Goal: Task Accomplishment & Management: Complete application form

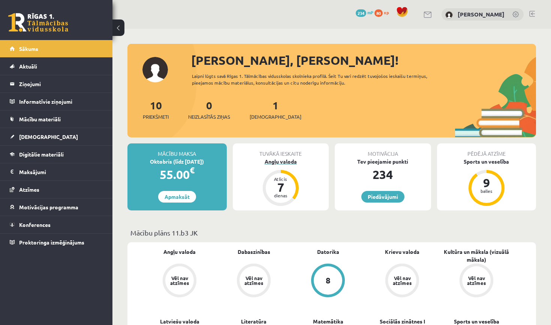
click at [286, 181] on div "Atlicis" at bounding box center [280, 179] width 22 height 4
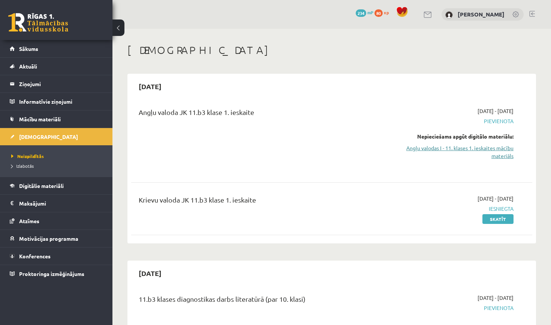
click at [496, 153] on link "Angļu valodas I - 11. klases 1. ieskaites mācību materiāls" at bounding box center [454, 152] width 117 height 16
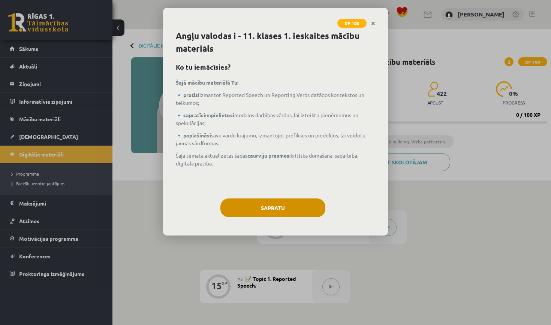
click at [272, 205] on button "Sapratu" at bounding box center [272, 208] width 105 height 19
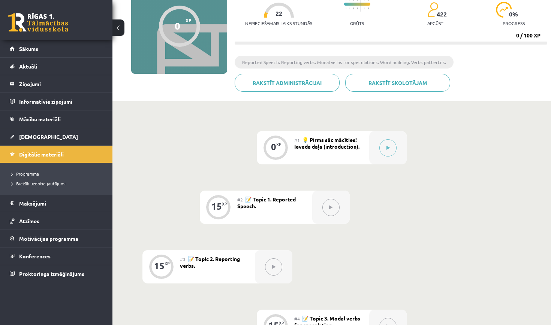
scroll to position [77, 0]
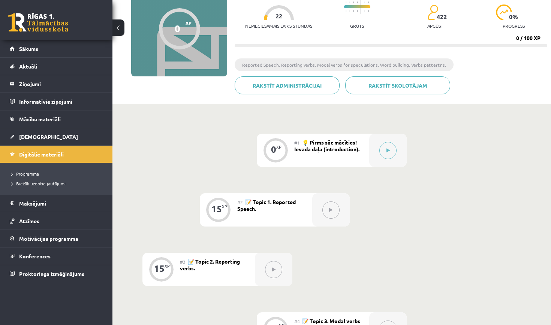
click at [328, 151] on span "💡 Pirms sāc mācīties! Ievada daļa (introduction)." at bounding box center [326, 145] width 65 height 13
click at [386, 153] on button at bounding box center [387, 150] width 17 height 17
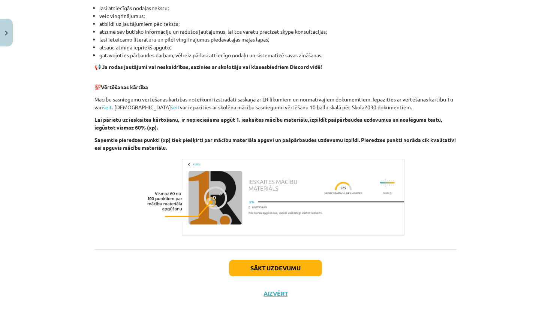
scroll to position [464, 0]
click at [267, 270] on button "Sākt uzdevumu" at bounding box center [275, 268] width 93 height 16
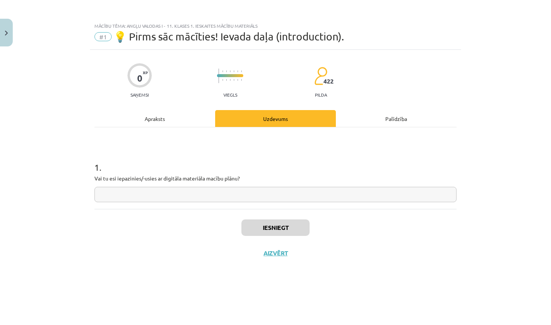
click at [252, 193] on input "text" at bounding box center [275, 194] width 362 height 15
type input "**"
click at [271, 226] on button "Iesniegt" at bounding box center [275, 228] width 68 height 16
click at [275, 229] on button "Iesniegt" at bounding box center [275, 228] width 68 height 16
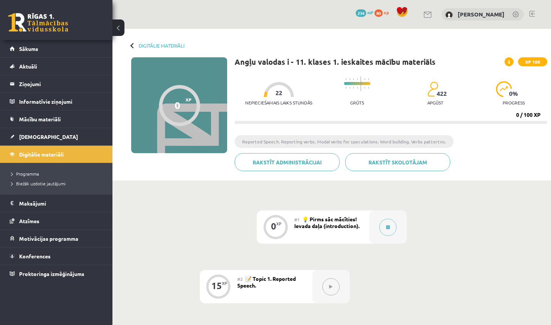
click at [325, 286] on button at bounding box center [330, 286] width 17 height 17
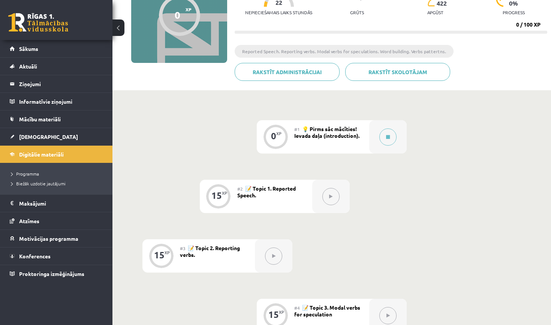
scroll to position [91, 0]
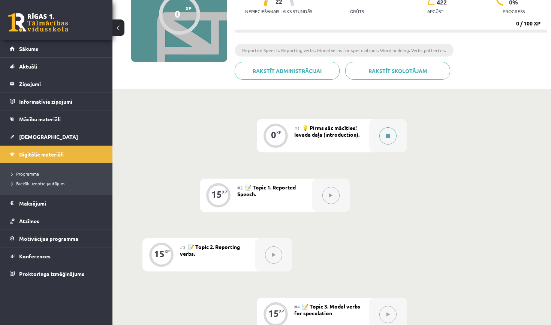
click at [374, 134] on div at bounding box center [387, 135] width 37 height 33
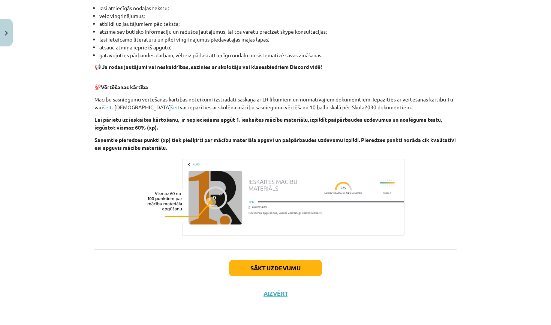
scroll to position [464, 0]
click at [275, 277] on div "Sākt uzdevumu Aizvērt" at bounding box center [275, 276] width 362 height 52
click at [277, 268] on button "Sākt uzdevumu" at bounding box center [275, 268] width 93 height 16
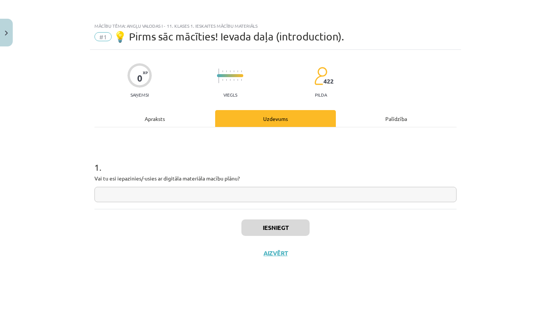
click at [248, 196] on input "text" at bounding box center [275, 194] width 362 height 15
type input "**"
click at [269, 229] on button "Iesniegt" at bounding box center [275, 228] width 68 height 16
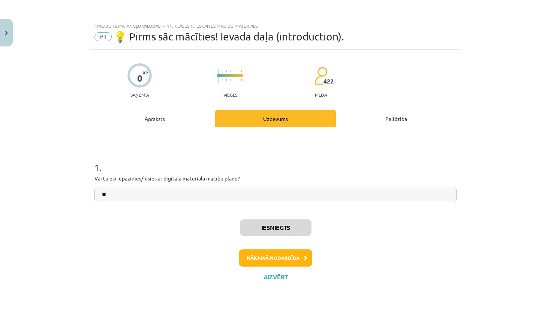
click at [279, 256] on button "Nākamā nodarbība" at bounding box center [275, 258] width 73 height 17
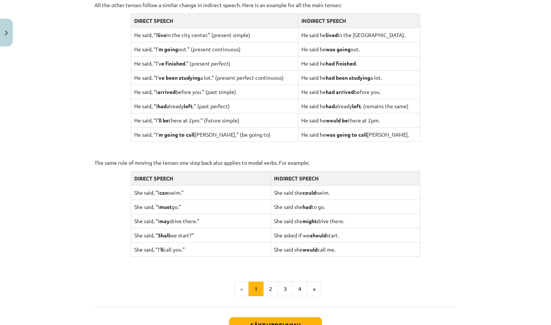
scroll to position [630, 0]
click at [267, 318] on button "Sākt uzdevumu" at bounding box center [275, 326] width 93 height 16
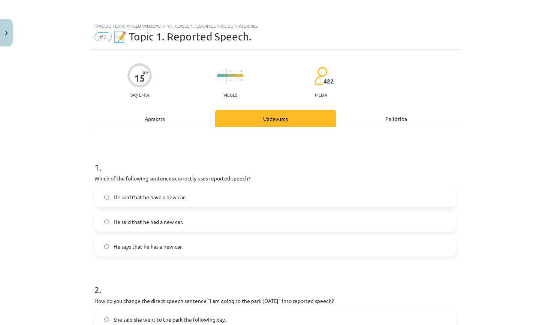
scroll to position [0, 0]
click at [145, 217] on label "He said that he had a new car." at bounding box center [275, 222] width 361 height 19
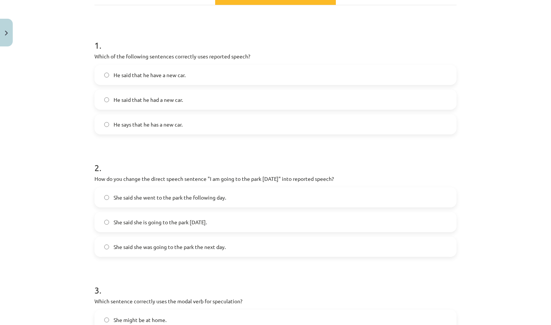
scroll to position [123, 0]
click at [176, 248] on span "She said she was going to the park the next day." at bounding box center [170, 246] width 112 height 8
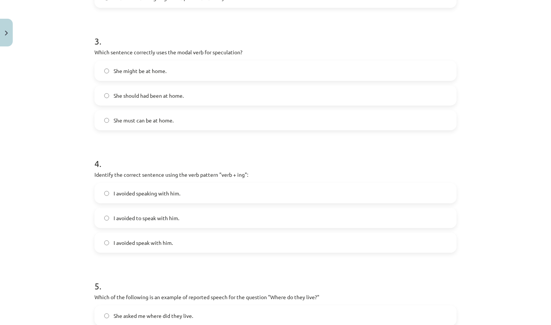
scroll to position [371, 0]
click at [210, 78] on label "She might be at home." at bounding box center [275, 71] width 361 height 19
click at [169, 194] on span "I avoided speaking with him." at bounding box center [147, 194] width 67 height 8
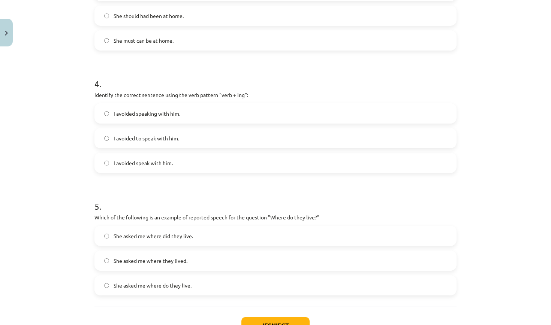
scroll to position [456, 0]
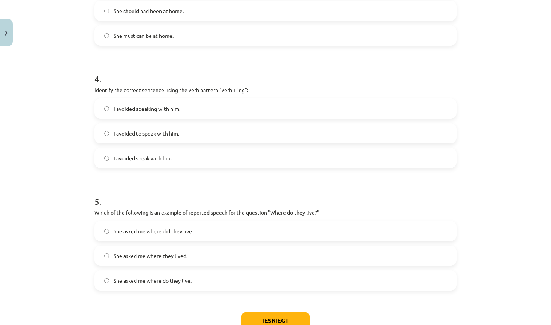
click at [150, 259] on span "She asked me where they lived." at bounding box center [151, 256] width 74 height 8
click at [268, 318] on button "Iesniegt" at bounding box center [275, 321] width 68 height 16
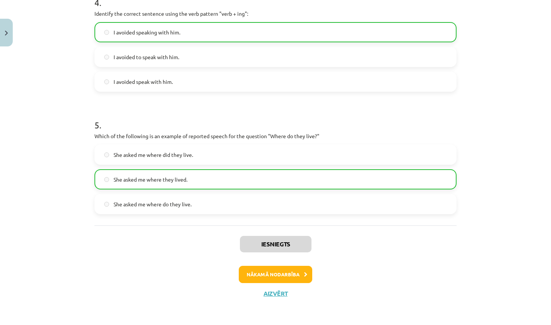
scroll to position [533, 0]
click at [265, 270] on button "Nākamā nodarbība" at bounding box center [275, 274] width 73 height 17
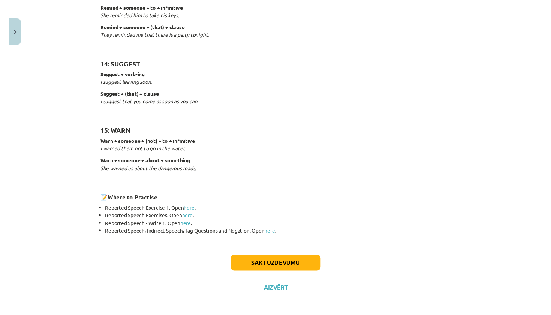
scroll to position [1119, 0]
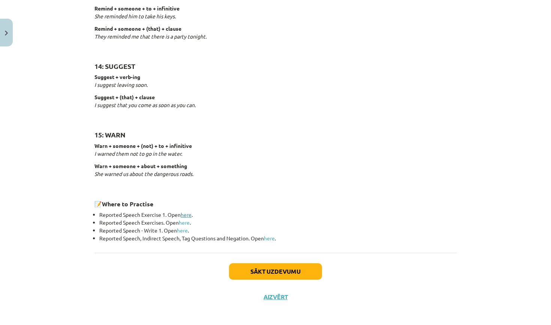
click at [189, 211] on link "here" at bounding box center [186, 214] width 11 height 7
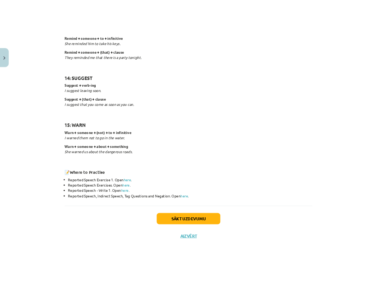
scroll to position [1125, 0]
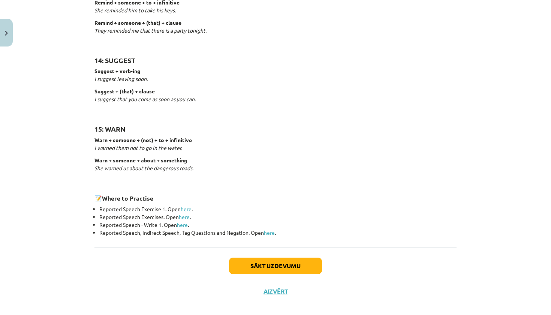
drag, startPoint x: 93, startPoint y: 170, endPoint x: 202, endPoint y: 232, distance: 125.8
copy div "1: SAY say + (that) + clause She said (that) she had already eaten. (The direct…"
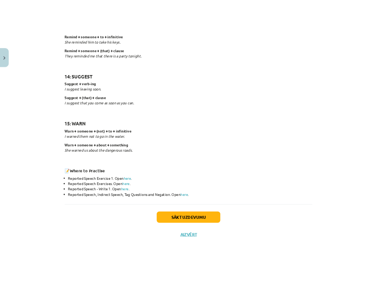
scroll to position [1104, 0]
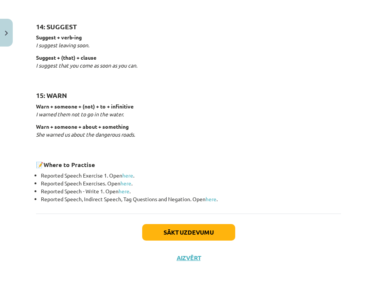
click at [172, 232] on button "Sākt uzdevumu" at bounding box center [188, 232] width 93 height 16
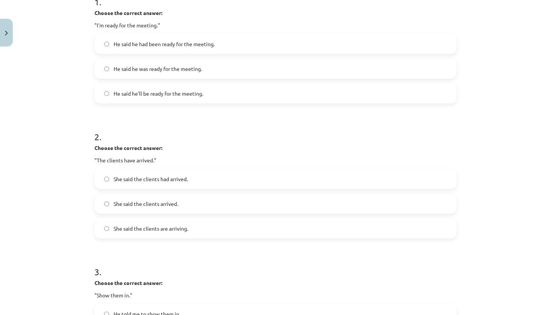
scroll to position [164, 0]
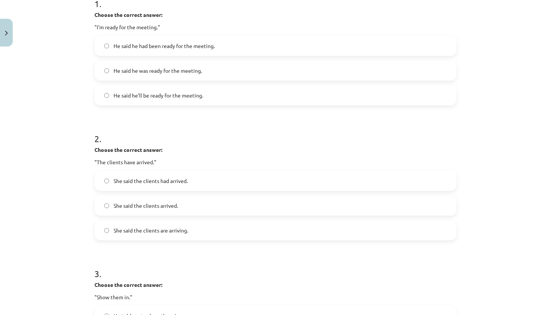
click at [173, 70] on span "He said he was ready for the meeting." at bounding box center [158, 71] width 88 height 8
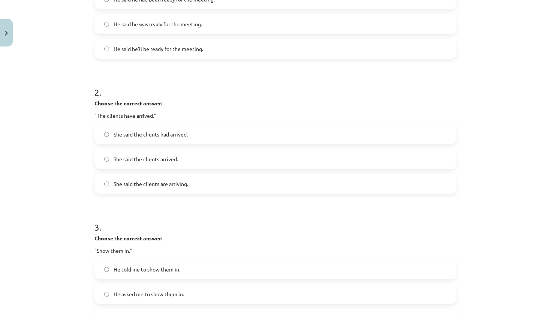
scroll to position [215, 0]
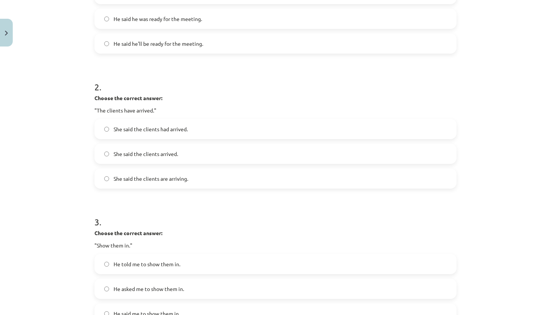
click at [165, 131] on span "She said the clients had arrived." at bounding box center [151, 129] width 74 height 8
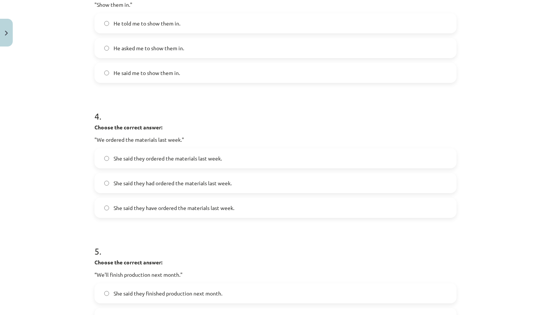
scroll to position [455, 0]
click at [169, 19] on label "He told me to show them in." at bounding box center [275, 24] width 361 height 19
click at [156, 155] on span "She said they ordered the materials last week." at bounding box center [168, 159] width 108 height 8
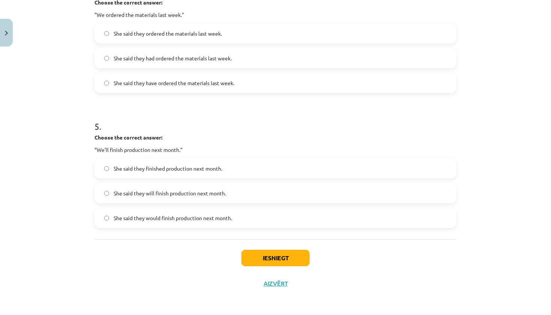
scroll to position [582, 0]
click at [175, 218] on span "She said they would finish production next month." at bounding box center [173, 218] width 118 height 8
click at [272, 258] on button "Iesniegt" at bounding box center [275, 258] width 68 height 16
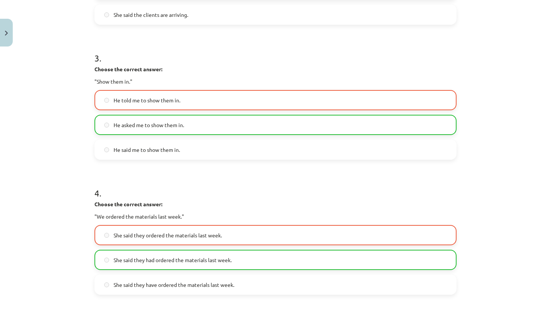
scroll to position [380, 0]
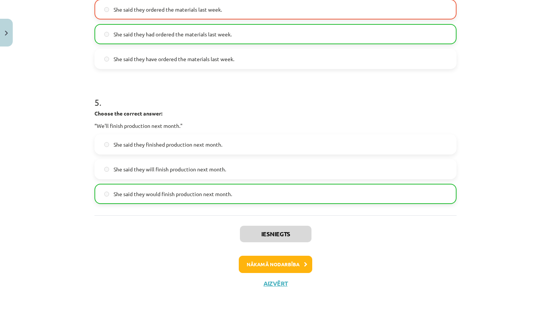
click at [279, 262] on button "Nākamā nodarbība" at bounding box center [275, 264] width 73 height 17
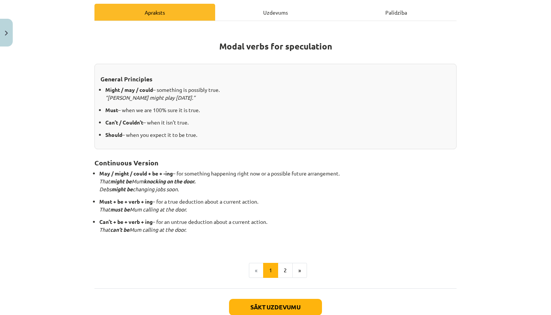
scroll to position [106, 0]
click at [295, 271] on button "»" at bounding box center [299, 270] width 15 height 15
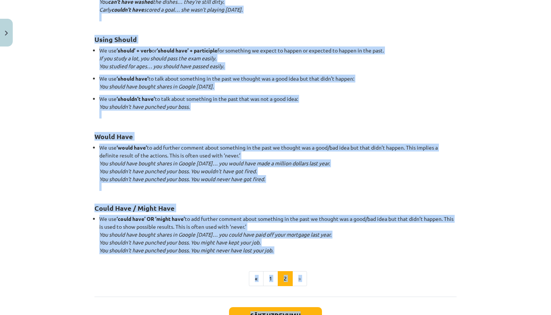
scroll to position [643, 0]
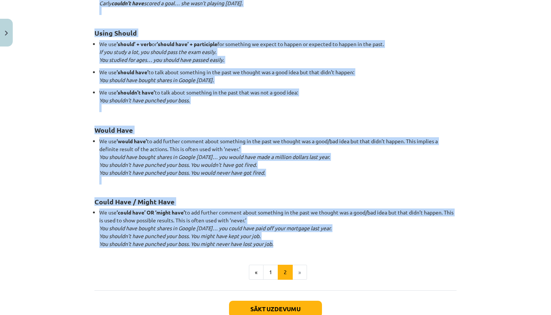
drag, startPoint x: 95, startPoint y: 52, endPoint x: 305, endPoint y: 238, distance: 280.6
copy div "When we use modals in the past, they are either: Speculation based on uncertain…"
click at [250, 304] on button "Sākt uzdevumu" at bounding box center [275, 309] width 93 height 16
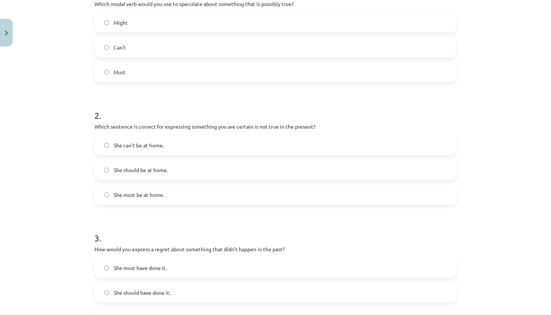
scroll to position [174, 0]
click at [167, 28] on label "Might" at bounding box center [275, 22] width 361 height 19
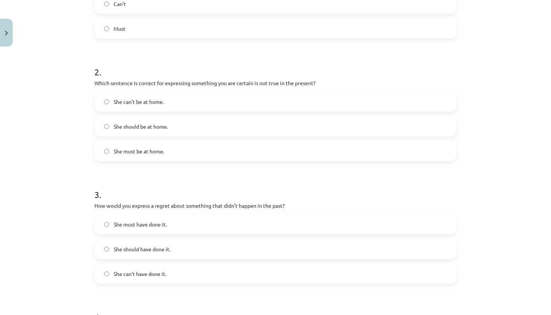
scroll to position [219, 0]
click at [150, 100] on span "She can't be at home." at bounding box center [139, 101] width 50 height 8
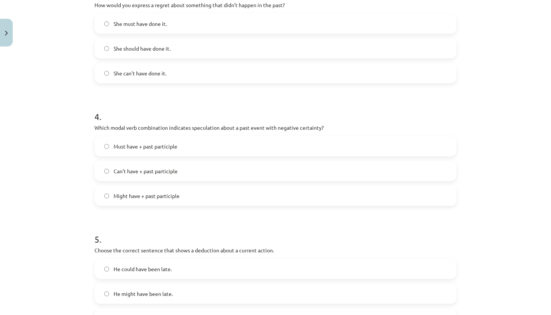
scroll to position [421, 0]
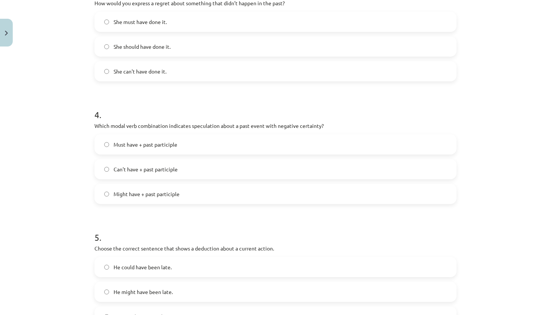
click at [158, 46] on span "She should have done it." at bounding box center [142, 47] width 57 height 8
click at [150, 171] on span "Can't have + past participle" at bounding box center [146, 169] width 64 height 8
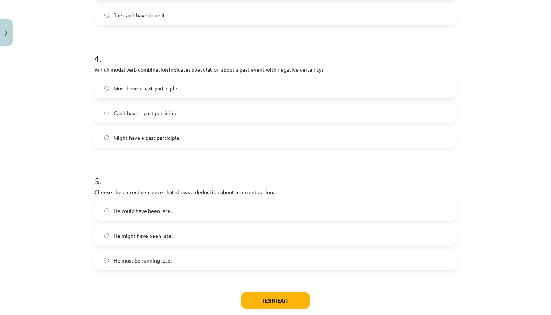
scroll to position [483, 0]
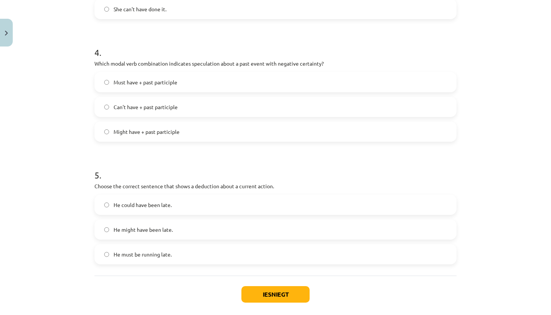
click at [157, 257] on span "He must be running late." at bounding box center [143, 254] width 58 height 8
click at [259, 296] on button "Iesniegt" at bounding box center [275, 294] width 68 height 16
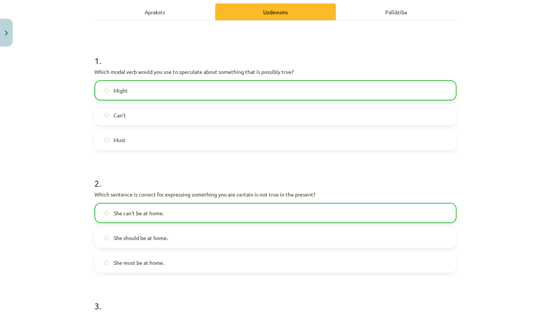
scroll to position [0, 0]
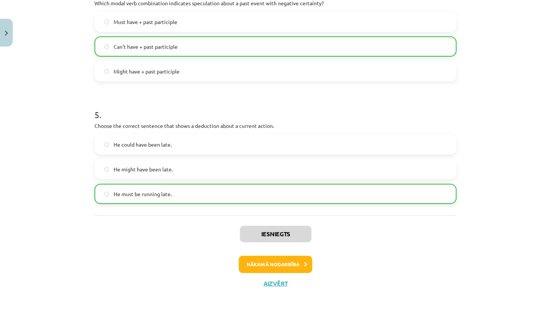
click at [279, 265] on button "Nākamā nodarbība" at bounding box center [275, 264] width 73 height 17
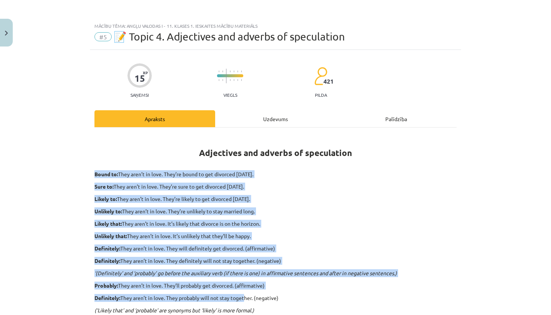
drag, startPoint x: 93, startPoint y: 169, endPoint x: 247, endPoint y: 295, distance: 199.2
click at [247, 295] on div "15 XP Saņemsi Viegls 421 pilda Apraksts Uzdevums Palīdzība Adjectives and adver…" at bounding box center [275, 274] width 371 height 449
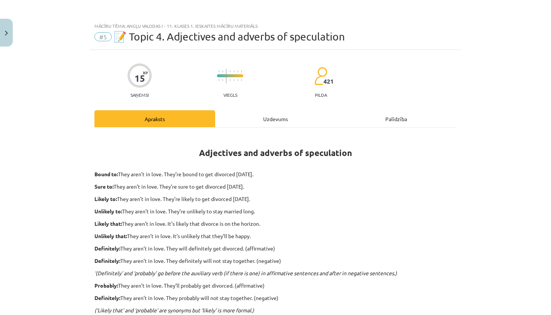
click at [331, 309] on p "(‘Likely that’ and ‘probable’ are synonyms but ‘likely’ is more formal.)" at bounding box center [275, 310] width 362 height 8
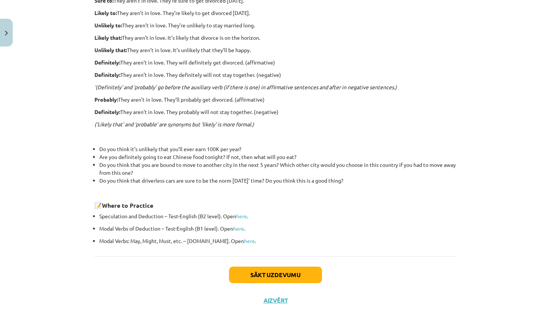
scroll to position [185, 0]
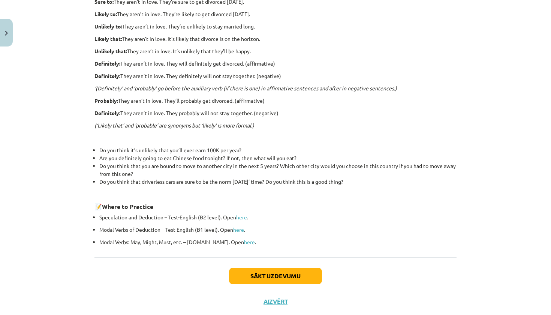
click at [287, 275] on button "Sākt uzdevumu" at bounding box center [275, 276] width 93 height 16
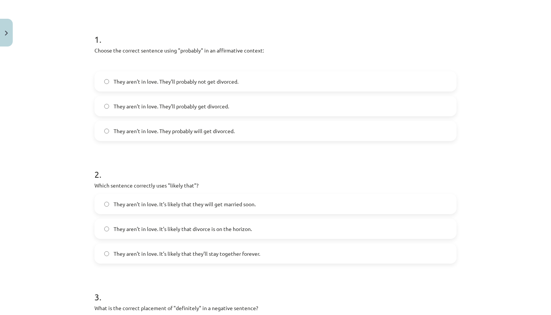
scroll to position [125, 0]
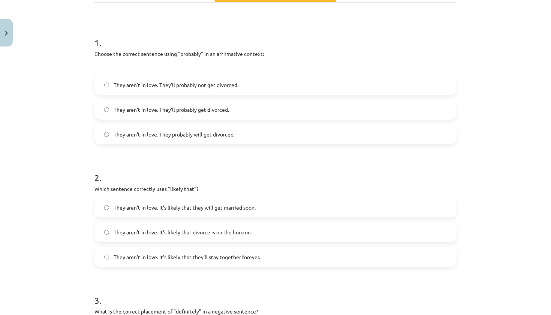
click at [201, 108] on span "They aren’t in love. They’ll probably get divorced." at bounding box center [171, 110] width 115 height 8
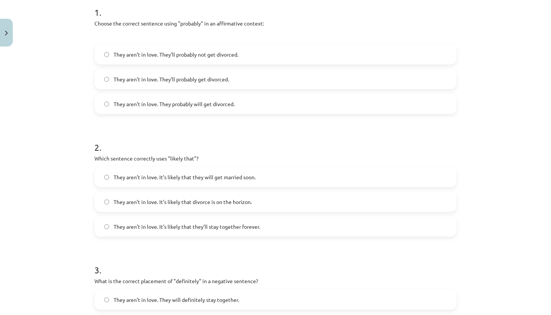
scroll to position [159, 0]
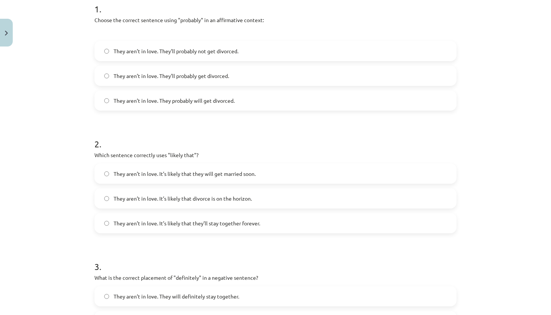
click at [190, 202] on span "They aren’t in love. It’s likely that divorce is on the horizon." at bounding box center [183, 199] width 138 height 8
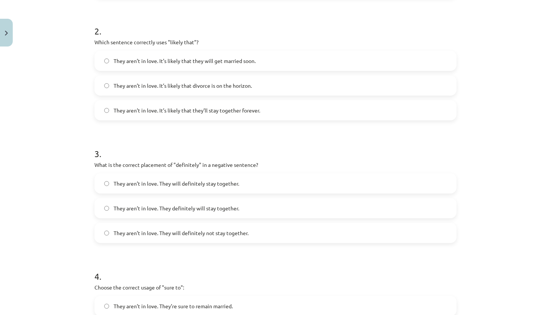
scroll to position [272, 0]
click at [218, 238] on label "They aren’t in love. They will definitely not stay together." at bounding box center [275, 232] width 361 height 19
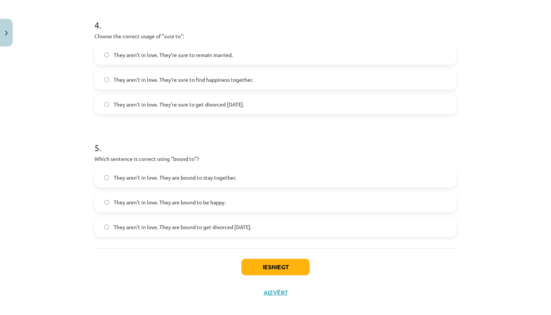
scroll to position [527, 0]
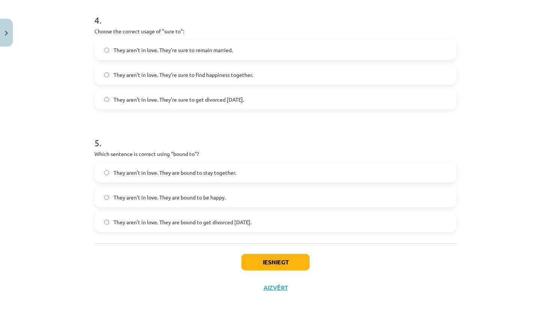
click at [213, 100] on span "They aren’t in love. They’re sure to get divorced within six months." at bounding box center [179, 100] width 130 height 8
click at [205, 229] on label "They aren’t in love. They are bound to get divorced within six months." at bounding box center [275, 222] width 361 height 19
click at [275, 256] on button "Iesniegt" at bounding box center [275, 262] width 68 height 16
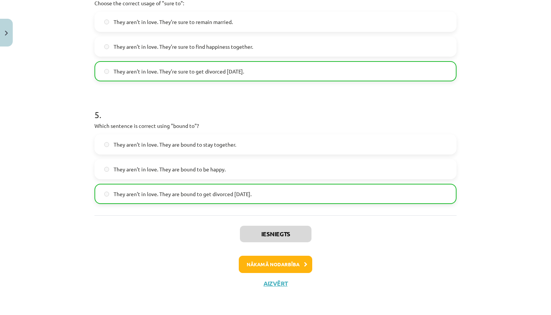
click at [281, 262] on button "Nākamā nodarbība" at bounding box center [275, 264] width 73 height 17
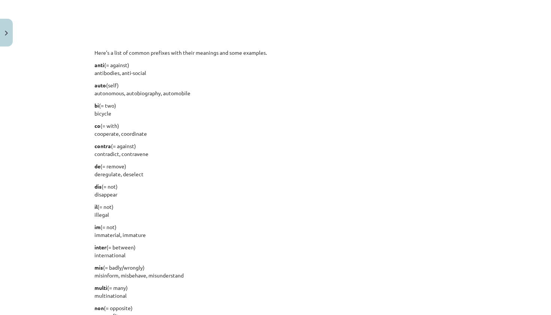
scroll to position [558, 0]
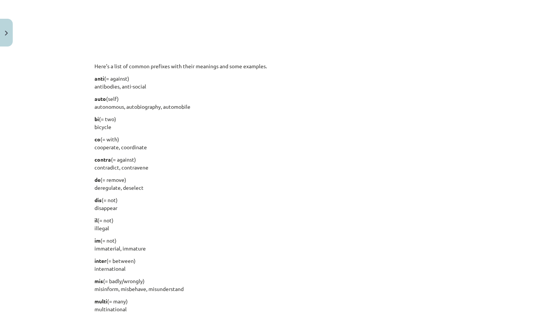
drag, startPoint x: 91, startPoint y: 73, endPoint x: 143, endPoint y: 308, distance: 240.2
click at [143, 308] on div "15 XP Saņemsi Viegls 421 pilda Apraksts Uzdevums Palīdzība English is a very fl…" at bounding box center [275, 69] width 371 height 1155
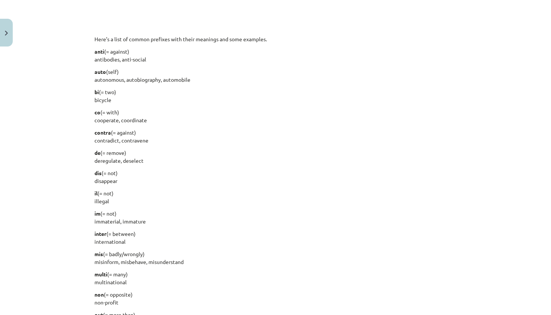
click at [145, 314] on div "English is a very flexible language and you can build on your vocabulary and le…" at bounding box center [275, 35] width 362 height 971
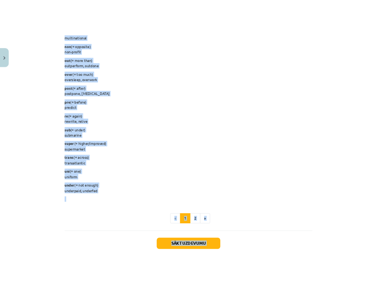
scroll to position [907, 0]
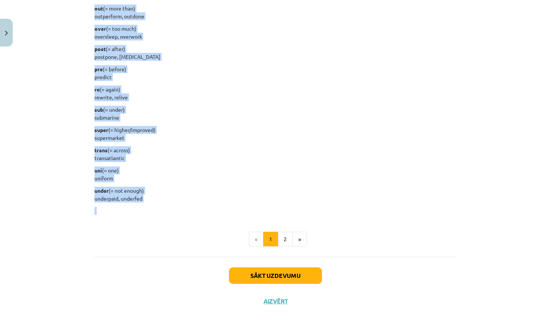
drag, startPoint x: 94, startPoint y: 70, endPoint x: 111, endPoint y: 226, distance: 156.5
copy div "anti (= against) antibodies, anti-social auto (self) autonomous, autobiography,…"
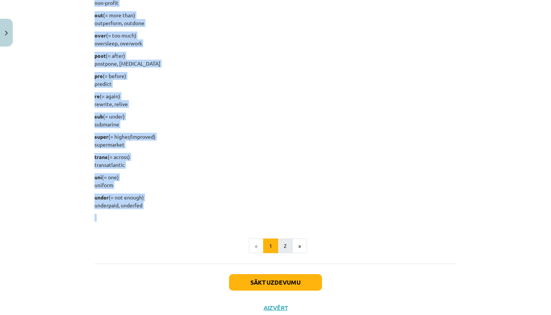
click at [287, 247] on button "2" at bounding box center [285, 245] width 15 height 15
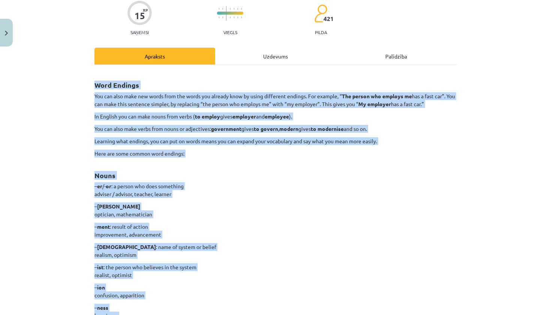
scroll to position [61, 0]
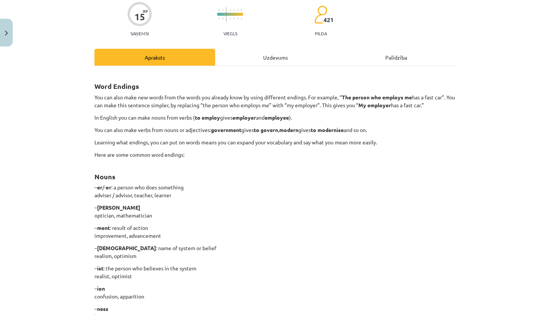
click at [328, 245] on p "– ism : name of system or belief realism, optimism" at bounding box center [275, 252] width 362 height 16
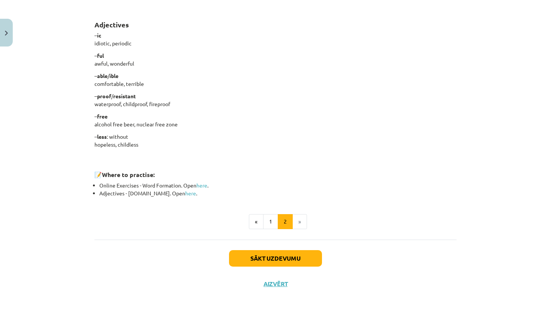
scroll to position [602, 0]
click at [290, 257] on button "Sākt uzdevumu" at bounding box center [275, 258] width 93 height 16
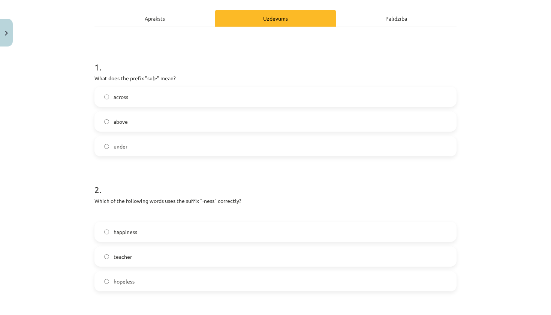
scroll to position [103, 0]
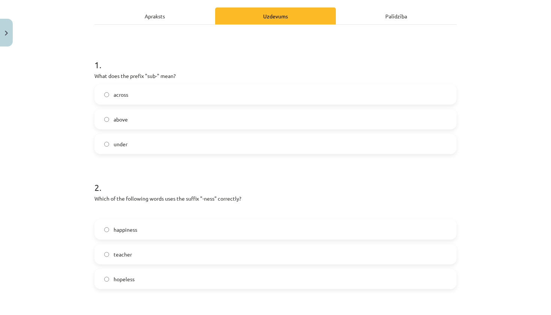
click at [156, 278] on label "hopeless" at bounding box center [275, 278] width 361 height 19
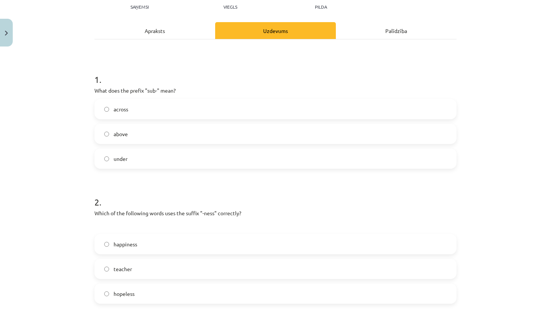
scroll to position [93, 0]
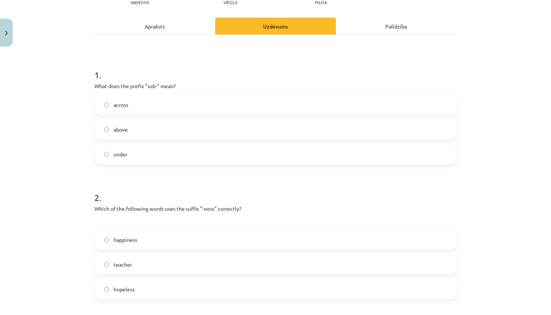
click at [183, 236] on label "happiness" at bounding box center [275, 239] width 361 height 19
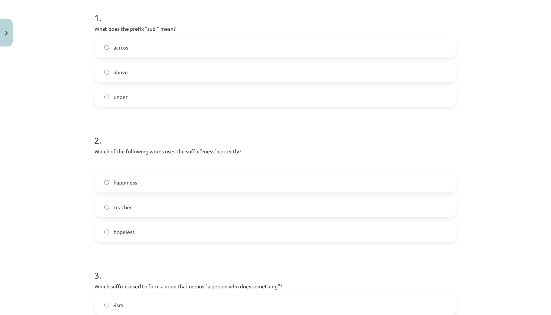
scroll to position [153, 0]
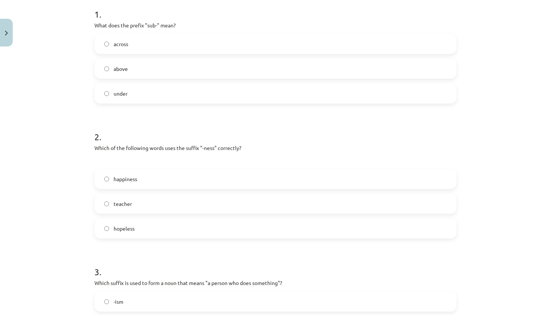
click at [136, 91] on label "under" at bounding box center [275, 93] width 361 height 19
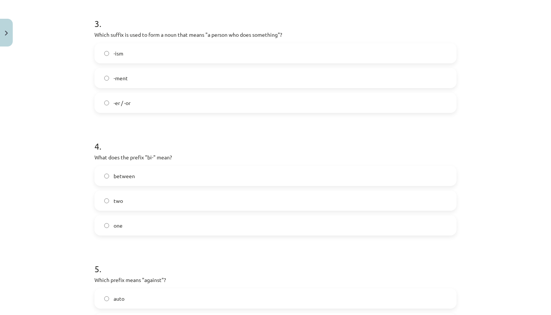
scroll to position [401, 0]
click at [140, 105] on label "-er / -or" at bounding box center [275, 103] width 361 height 19
click at [124, 196] on label "two" at bounding box center [275, 201] width 361 height 19
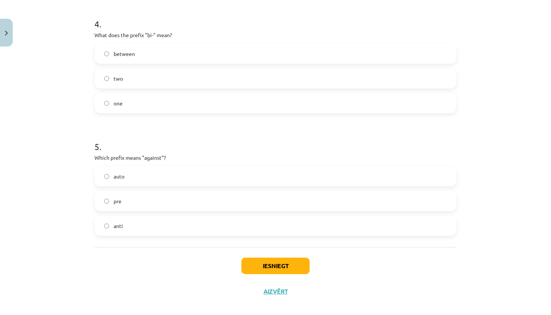
scroll to position [527, 0]
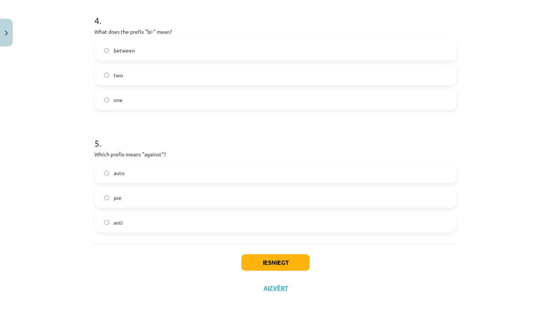
click at [135, 222] on label "anti" at bounding box center [275, 222] width 361 height 19
click at [262, 268] on button "Iesniegt" at bounding box center [275, 262] width 68 height 16
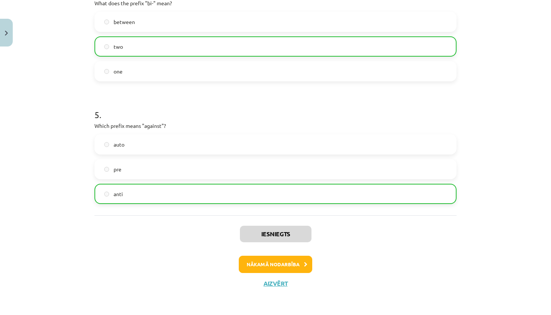
scroll to position [556, 0]
click at [277, 283] on button "Aizvērt" at bounding box center [275, 283] width 28 height 7
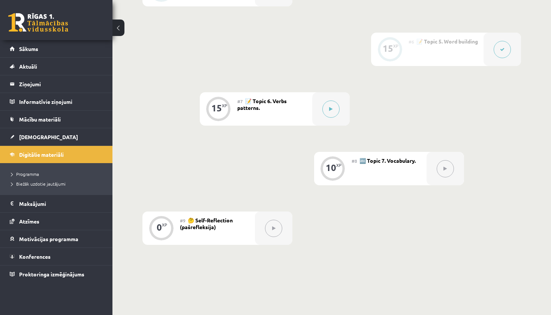
scroll to position [479, 0]
click at [329, 106] on button at bounding box center [330, 107] width 17 height 17
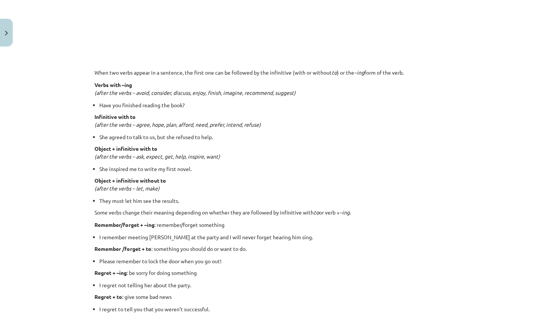
scroll to position [531, 0]
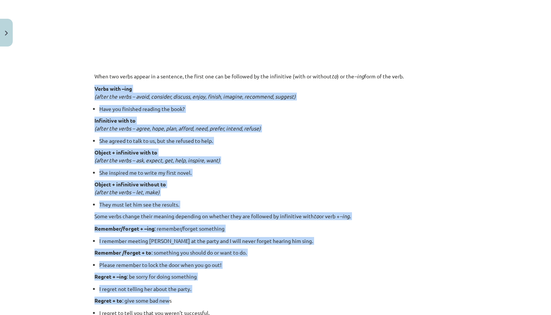
drag, startPoint x: 96, startPoint y: 84, endPoint x: 171, endPoint y: 300, distance: 228.9
click at [171, 300] on div "🎥 Watch and discover which verbs are followed by -ing or the infinitive. Piezīm…" at bounding box center [275, 132] width 362 height 1058
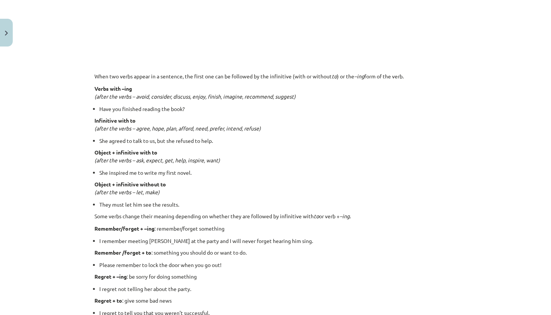
click at [207, 301] on p "Regret + to : give some bad news" at bounding box center [275, 300] width 362 height 8
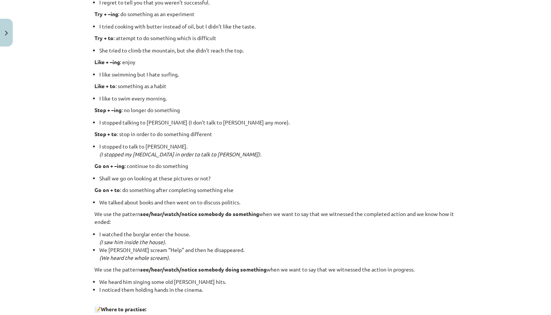
scroll to position [849, 0]
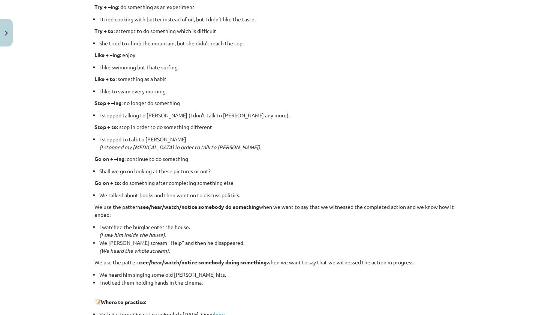
drag, startPoint x: 91, startPoint y: 78, endPoint x: 218, endPoint y: 281, distance: 239.4
copy div "Verbs with –ing (after the verbs – avoid, consider, discuss, enjoy, finish, ima…"
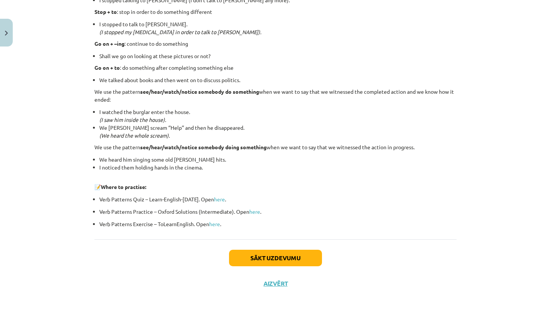
scroll to position [964, 0]
click at [256, 254] on button "Sākt uzdevumu" at bounding box center [275, 258] width 93 height 16
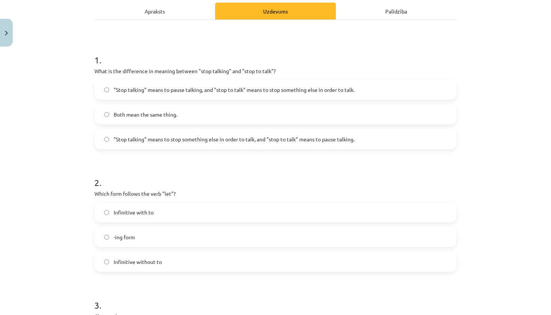
scroll to position [110, 0]
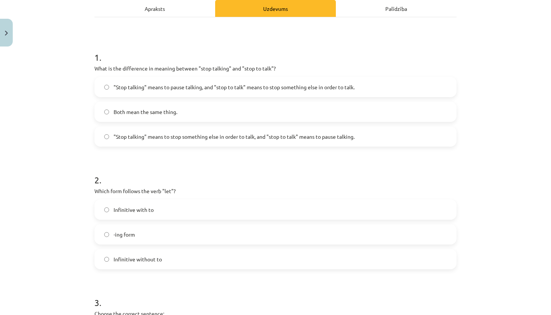
click at [256, 253] on label "Infinitive without to" at bounding box center [275, 259] width 361 height 19
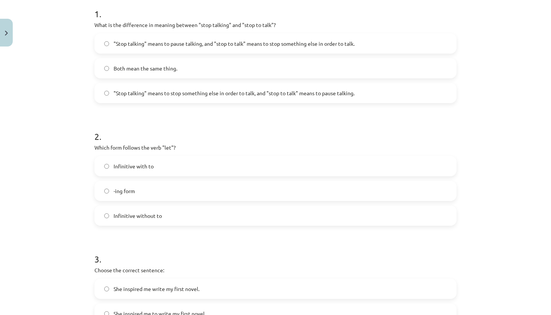
scroll to position [154, 0]
click at [214, 212] on label "Infinitive without to" at bounding box center [275, 214] width 361 height 19
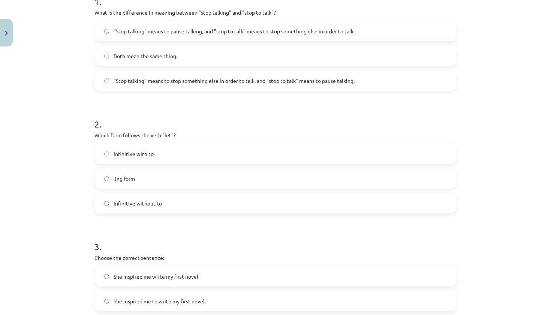
scroll to position [167, 0]
click at [191, 31] on span ""Stop talking" means to pause talking, and "stop to talk" means to stop somethi…" at bounding box center [234, 31] width 241 height 8
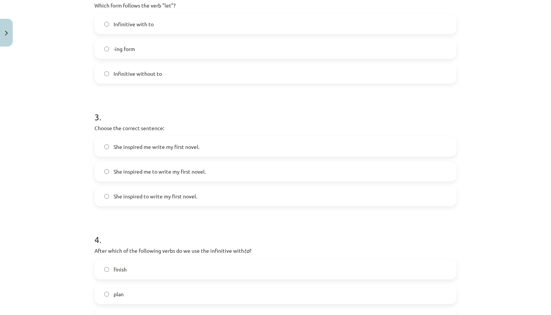
scroll to position [296, 0]
click at [169, 146] on span "She inspired me write my first novel." at bounding box center [157, 146] width 86 height 8
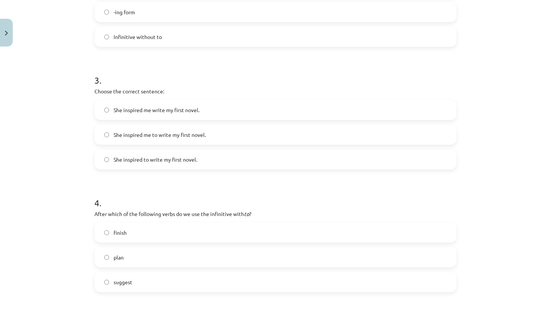
scroll to position [337, 0]
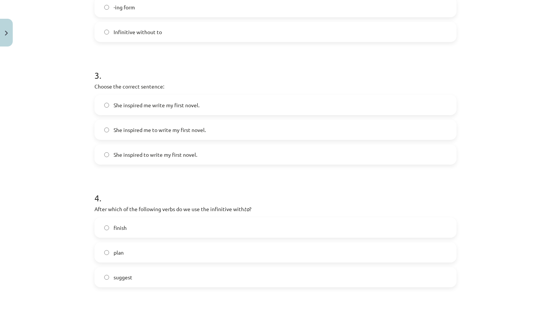
click at [162, 130] on span "She inspired me to write my first novel." at bounding box center [160, 130] width 92 height 8
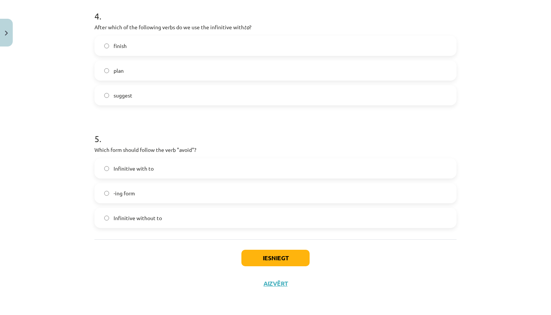
scroll to position [520, 0]
click at [142, 68] on label "plan" at bounding box center [275, 70] width 361 height 19
click at [144, 187] on label "-ing form" at bounding box center [275, 193] width 361 height 19
click at [255, 255] on button "Iesniegt" at bounding box center [275, 258] width 68 height 16
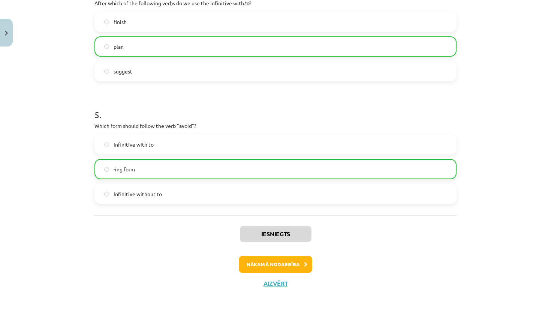
click at [272, 261] on button "Nākamā nodarbība" at bounding box center [275, 264] width 73 height 17
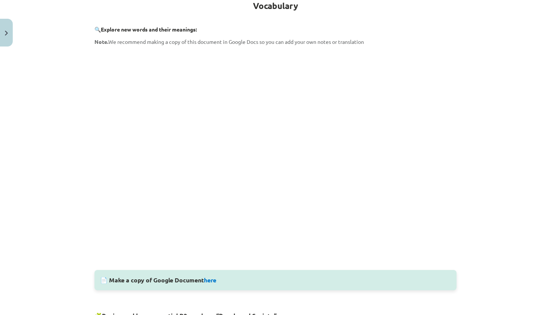
scroll to position [145, 0]
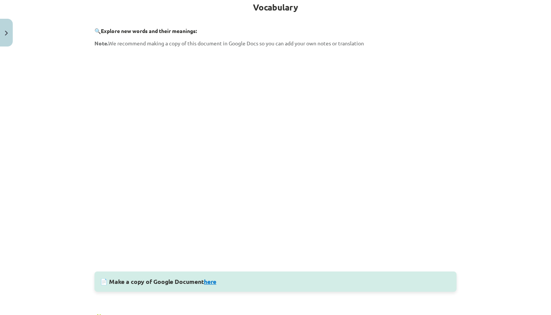
click at [210, 281] on link "here" at bounding box center [210, 281] width 12 height 8
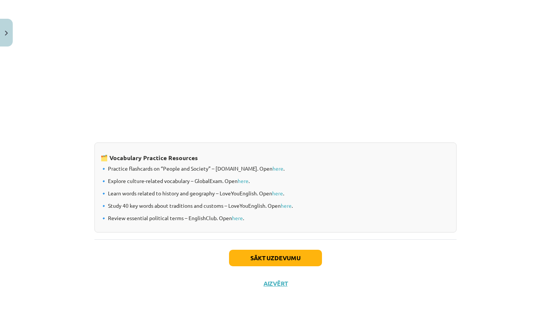
scroll to position [570, 0]
click at [307, 259] on button "Sākt uzdevumu" at bounding box center [275, 258] width 93 height 16
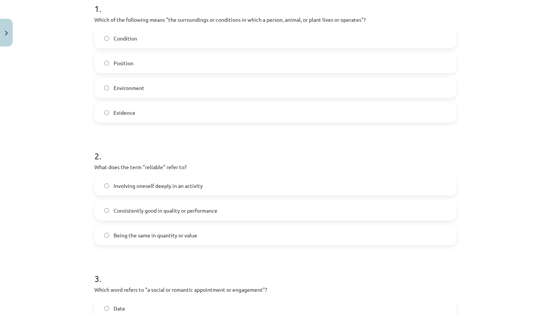
scroll to position [159, 0]
click at [218, 76] on div "Condition Position Environment Evidence" at bounding box center [275, 75] width 362 height 94
click at [220, 85] on label "Environment" at bounding box center [275, 87] width 361 height 19
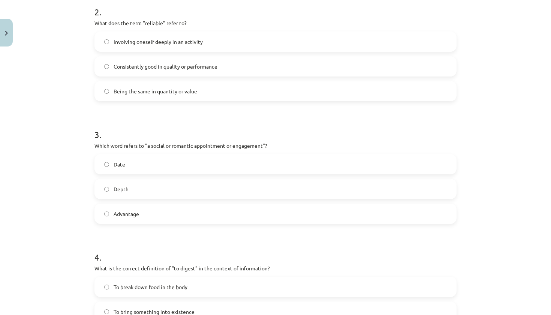
scroll to position [303, 0]
click at [198, 67] on span "Consistently good in quality or performance" at bounding box center [166, 66] width 104 height 8
click at [181, 163] on label "Date" at bounding box center [275, 163] width 361 height 19
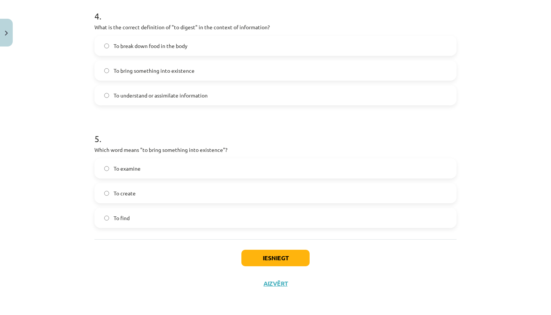
scroll to position [545, 0]
click at [189, 93] on span "To understand or assimilate information" at bounding box center [161, 95] width 94 height 8
click at [174, 191] on label "To create" at bounding box center [275, 193] width 361 height 19
click at [266, 254] on button "Iesniegt" at bounding box center [275, 258] width 68 height 16
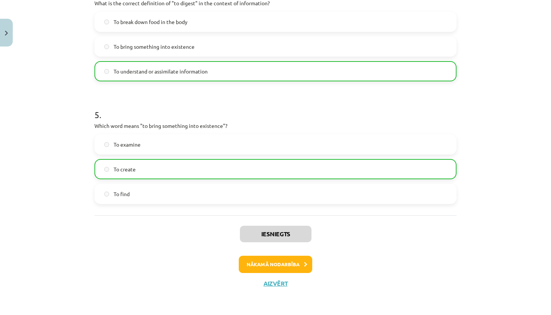
scroll to position [569, 0]
click at [275, 266] on button "Nākamā nodarbība" at bounding box center [275, 264] width 73 height 17
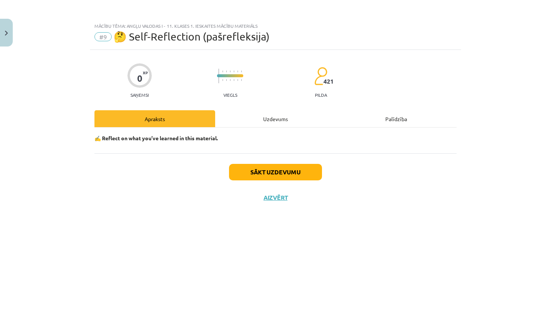
click at [272, 173] on button "Sākt uzdevumu" at bounding box center [275, 172] width 93 height 16
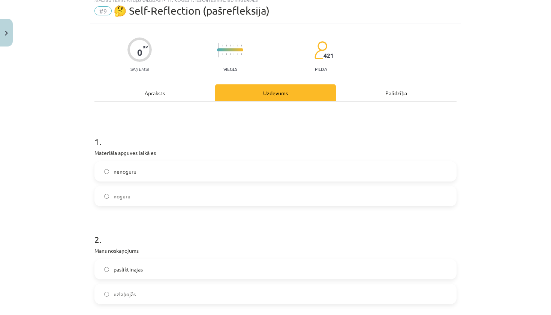
scroll to position [31, 0]
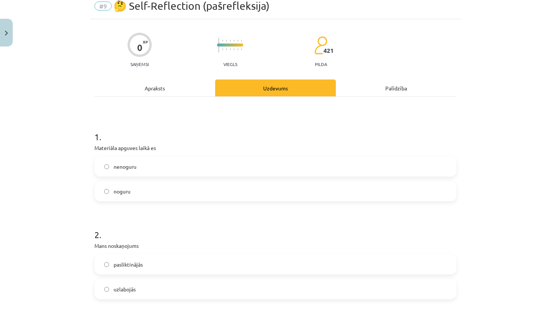
click at [257, 189] on label "noguru" at bounding box center [275, 191] width 361 height 19
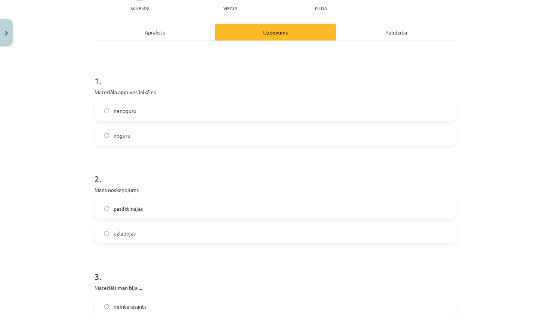
scroll to position [93, 0]
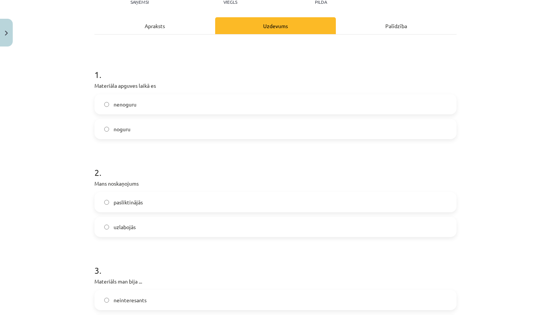
click at [216, 230] on label "uzlabojās" at bounding box center [275, 226] width 361 height 19
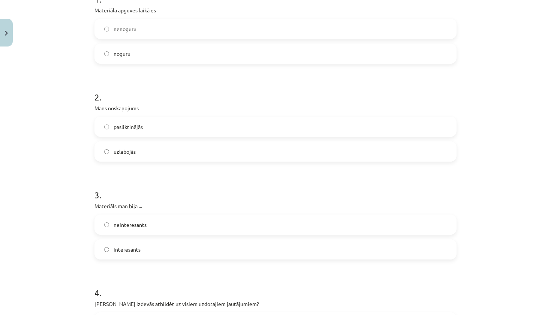
scroll to position [172, 0]
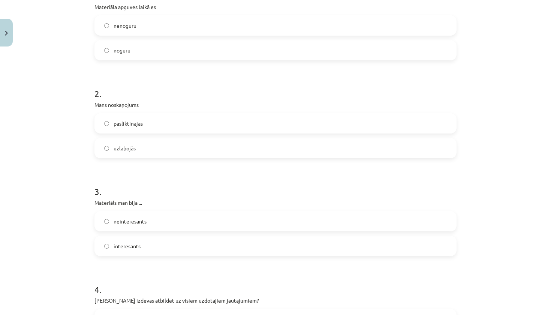
click at [212, 243] on label "interesants" at bounding box center [275, 245] width 361 height 19
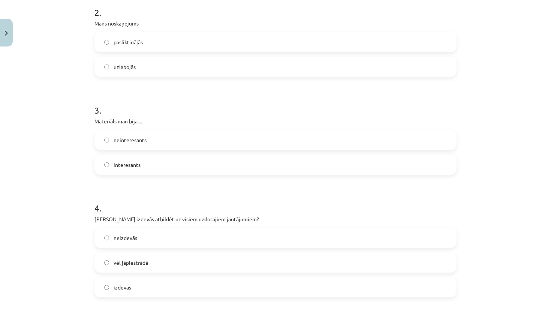
scroll to position [255, 0]
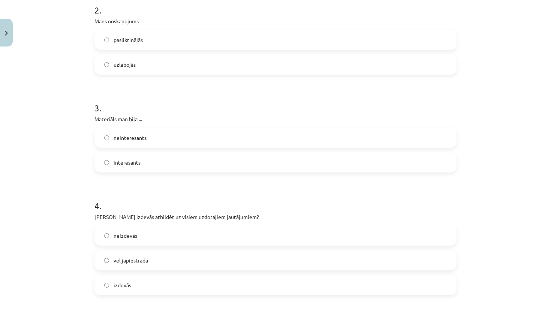
click at [207, 286] on label "izdevās" at bounding box center [275, 284] width 361 height 19
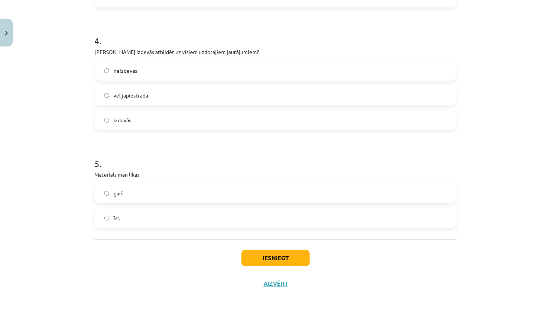
scroll to position [421, 0]
click at [212, 212] on label "īss" at bounding box center [275, 217] width 361 height 19
click at [265, 260] on button "Iesniegt" at bounding box center [275, 258] width 68 height 16
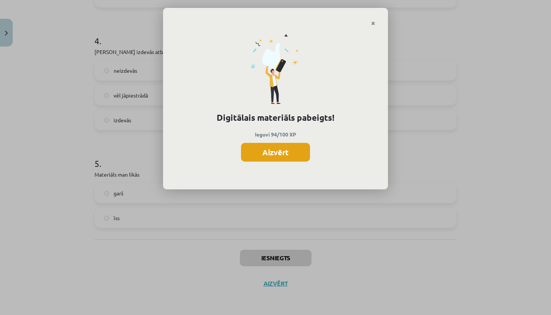
click at [258, 153] on button "Aizvērt" at bounding box center [275, 152] width 69 height 19
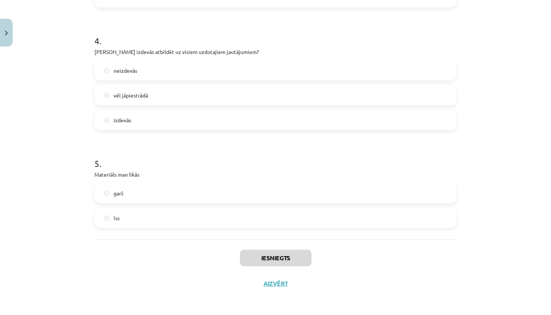
click at [278, 285] on button "Aizvērt" at bounding box center [275, 283] width 28 height 7
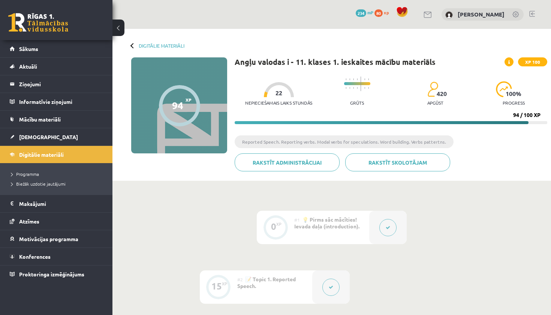
scroll to position [0, 0]
click at [76, 158] on link "Digitālie materiāli" at bounding box center [56, 154] width 93 height 17
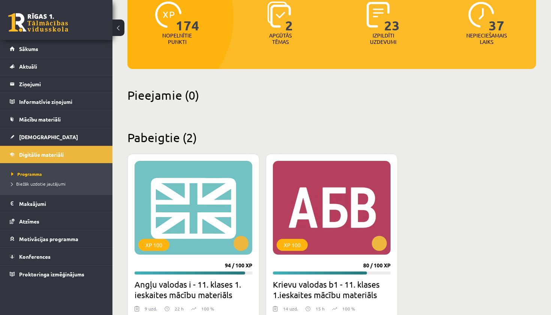
scroll to position [103, 0]
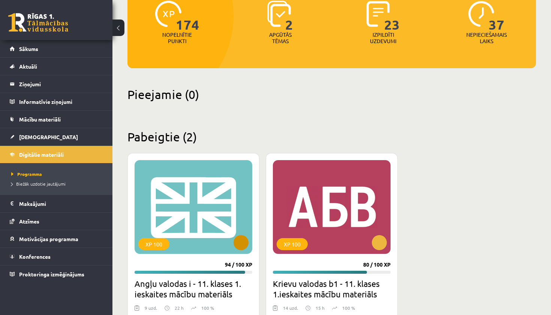
click at [201, 233] on div "XP 100" at bounding box center [194, 207] width 118 height 94
click at [204, 278] on h2 "Angļu valodas i - 11. klases 1. ieskaites mācību materiāls" at bounding box center [194, 288] width 118 height 21
click at [180, 278] on h2 "Angļu valodas i - 11. klases 1. ieskaites mācību materiāls" at bounding box center [194, 288] width 118 height 21
click at [170, 160] on div "XP 100" at bounding box center [194, 207] width 118 height 94
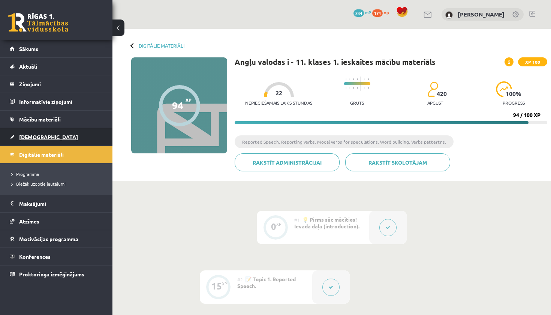
click at [76, 138] on link "[DEMOGRAPHIC_DATA]" at bounding box center [56, 136] width 93 height 17
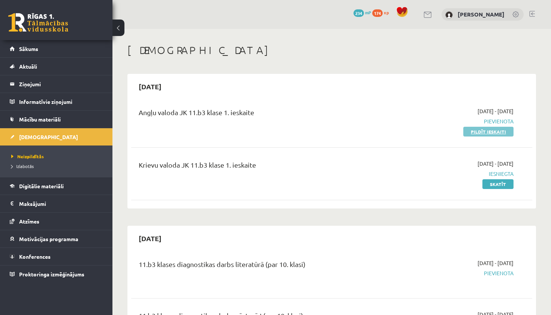
click at [494, 133] on link "Pildīt ieskaiti" at bounding box center [488, 132] width 50 height 10
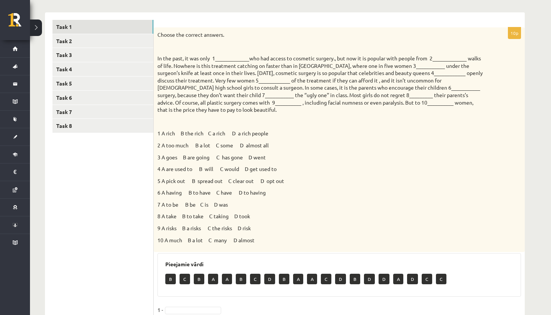
scroll to position [114, 0]
drag, startPoint x: 171, startPoint y: 276, endPoint x: 191, endPoint y: 233, distance: 47.8
click at [191, 233] on div "10p Choose the correct answers. 1 A rich B the rich C a rich D a rich people 2 …" at bounding box center [339, 247] width 371 height 438
click at [229, 60] on p "In the past, it was only 1_____________who had access to cosmetic surgery., but…" at bounding box center [320, 84] width 326 height 59
click at [229, 59] on p "In the past, it was only 1_____________who had access to cosmetic surgery., but…" at bounding box center [320, 84] width 326 height 59
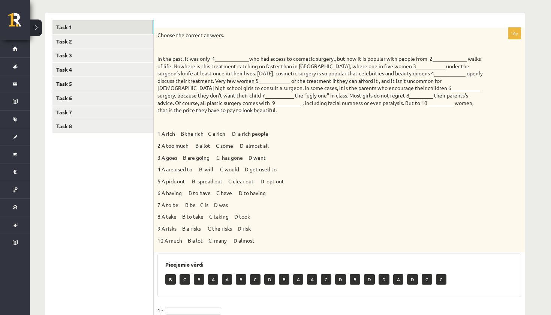
click at [229, 57] on p "In the past, it was only 1_____________who had access to cosmetic surgery., but…" at bounding box center [320, 84] width 326 height 59
click at [168, 275] on p "B" at bounding box center [170, 279] width 10 height 10
drag, startPoint x: 168, startPoint y: 275, endPoint x: 182, endPoint y: 244, distance: 33.7
click at [183, 244] on div "10p Choose the correct answers. 1 A rich B the rich C a rich D a rich people 2 …" at bounding box center [339, 247] width 371 height 438
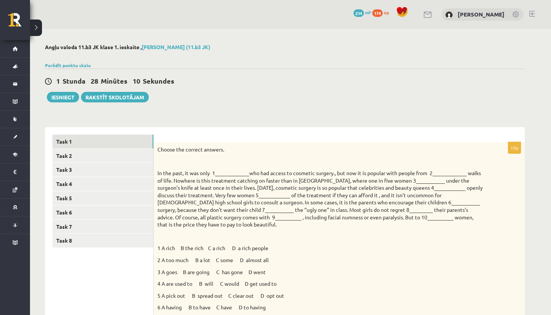
scroll to position [0, 0]
click at [123, 152] on link "Task 2" at bounding box center [102, 156] width 101 height 14
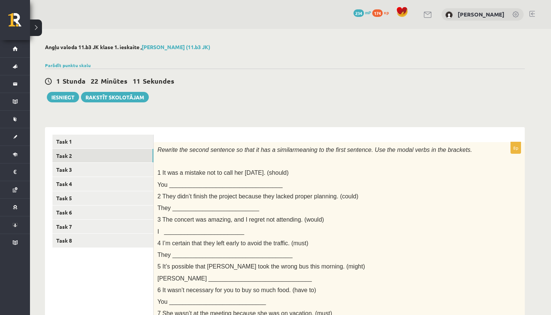
click at [119, 154] on link "Task 2" at bounding box center [102, 156] width 101 height 14
click at [112, 168] on link "Task 3" at bounding box center [102, 170] width 101 height 14
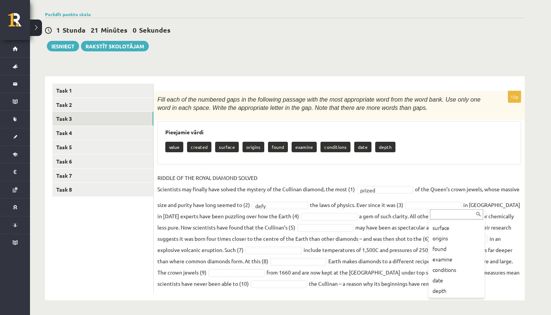
scroll to position [30, 0]
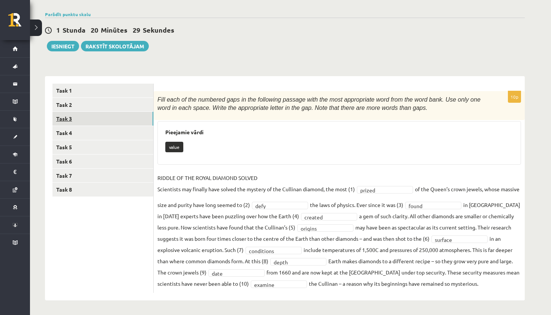
click at [123, 120] on link "Task 3" at bounding box center [102, 119] width 101 height 14
click at [122, 131] on link "Task 4" at bounding box center [102, 133] width 101 height 14
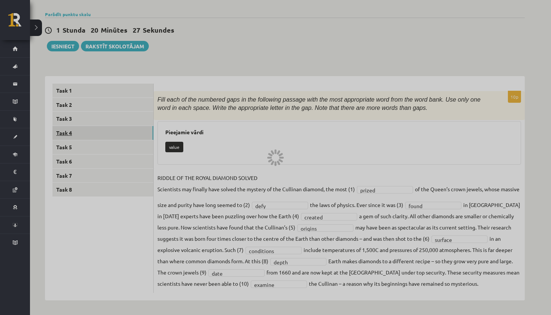
scroll to position [30, 0]
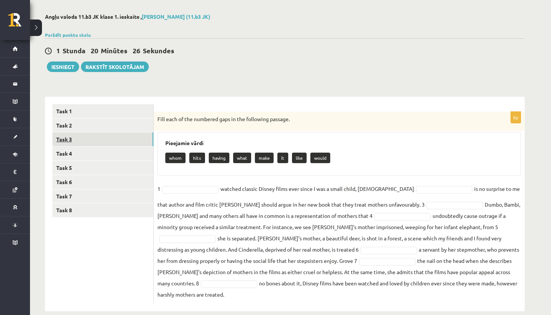
click at [117, 141] on link "Task 3" at bounding box center [102, 139] width 101 height 14
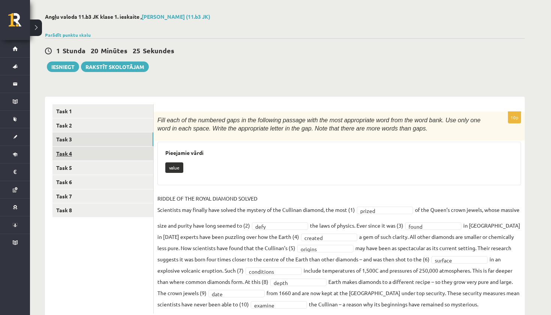
click at [116, 154] on link "Task 4" at bounding box center [102, 154] width 101 height 14
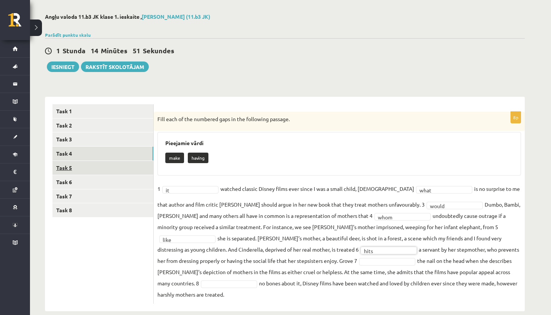
click at [135, 165] on link "Task 5" at bounding box center [102, 168] width 101 height 14
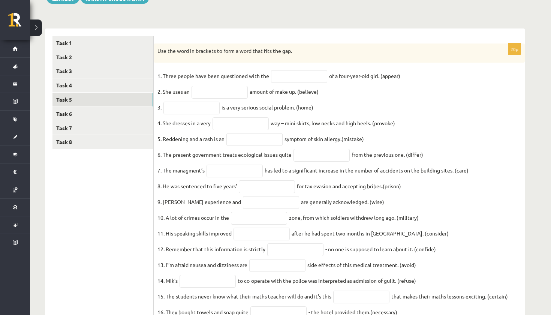
scroll to position [95, 0]
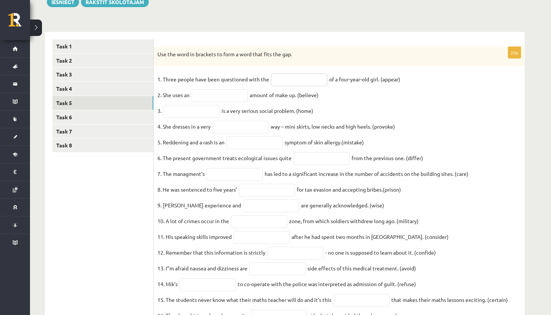
click at [294, 80] on input "text" at bounding box center [299, 79] width 56 height 13
type input "**********"
click at [221, 95] on input "text" at bounding box center [220, 95] width 56 height 13
type input "**********"
click at [199, 113] on input "text" at bounding box center [191, 111] width 56 height 13
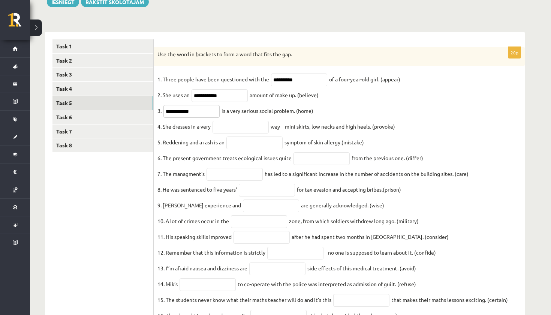
type input "**********"
click at [253, 128] on input "text" at bounding box center [241, 127] width 56 height 13
type input "**********"
click at [263, 148] on input "text" at bounding box center [254, 142] width 56 height 13
type input "********"
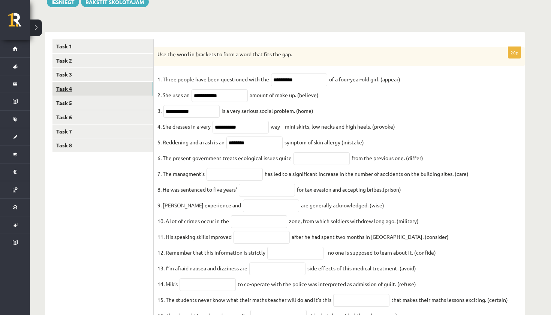
click at [108, 89] on link "Task 4" at bounding box center [102, 89] width 101 height 14
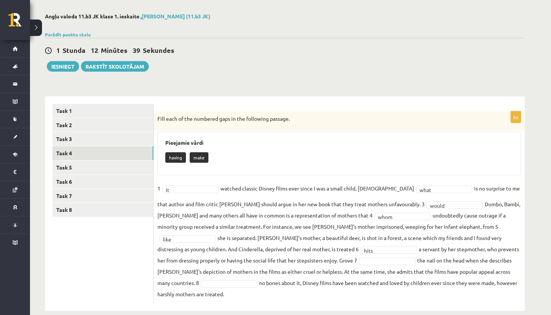
scroll to position [30, 0]
click at [401, 208] on fieldset "1 it ** watched classic Disney films ever since I was a small child, 2 what ***…" at bounding box center [339, 241] width 364 height 117
click at [105, 170] on link "Task 5" at bounding box center [102, 168] width 101 height 14
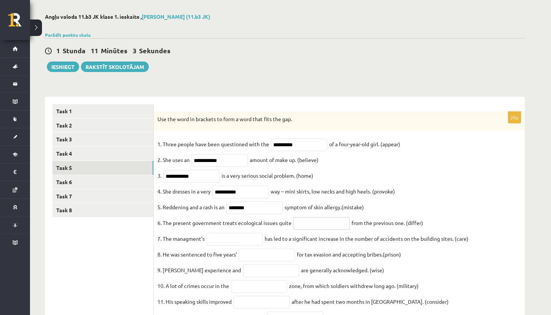
click at [305, 228] on input "text" at bounding box center [321, 223] width 56 height 13
click at [100, 152] on link "Task 4" at bounding box center [102, 154] width 101 height 14
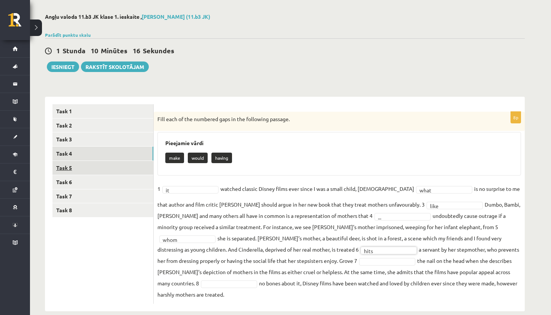
click at [115, 162] on link "Task 5" at bounding box center [102, 168] width 101 height 14
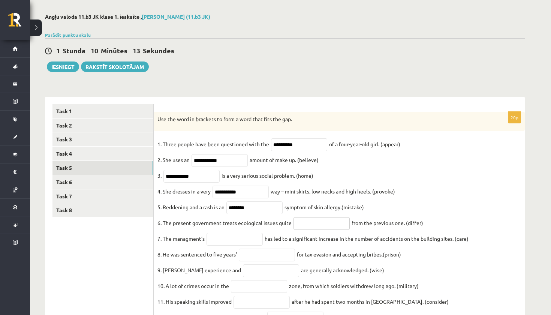
click at [300, 229] on input "text" at bounding box center [321, 223] width 56 height 13
type input "**********"
click at [233, 242] on input "text" at bounding box center [235, 239] width 56 height 13
type input "**********"
click at [254, 255] on input "text" at bounding box center [267, 254] width 56 height 13
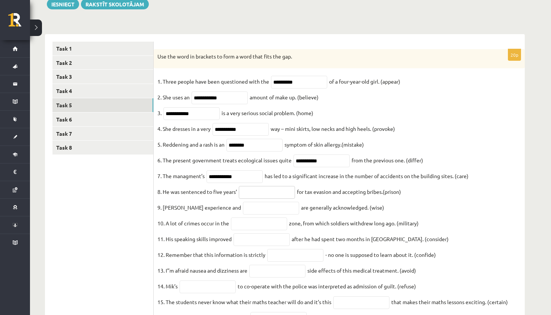
scroll to position [93, 0]
type input "*******"
drag, startPoint x: 254, startPoint y: 255, endPoint x: 88, endPoint y: 90, distance: 234.3
click at [88, 90] on link "Task 4" at bounding box center [102, 91] width 101 height 14
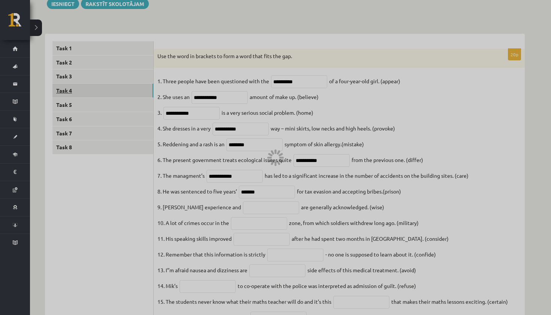
scroll to position [30, 0]
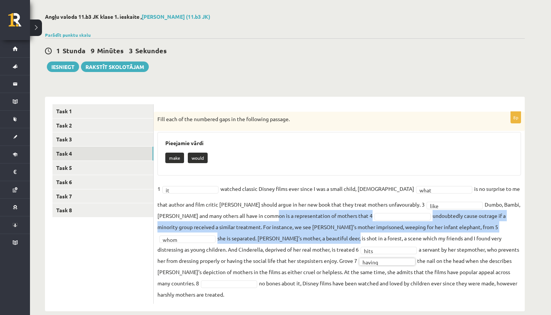
drag, startPoint x: 251, startPoint y: 231, endPoint x: 218, endPoint y: 213, distance: 38.2
click at [218, 213] on fieldset "1 it ** watched classic Disney films ever since I was a small child, 2 what ***…" at bounding box center [339, 241] width 364 height 117
click at [135, 169] on link "Task 5" at bounding box center [102, 168] width 101 height 14
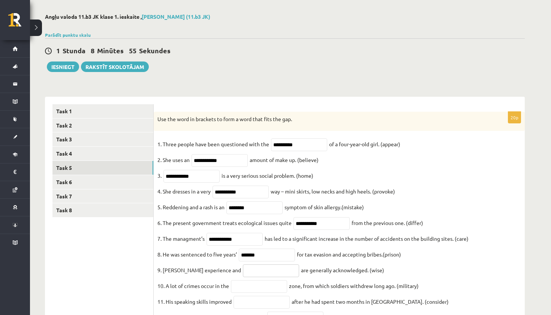
click at [265, 273] on input "text" at bounding box center [271, 270] width 56 height 13
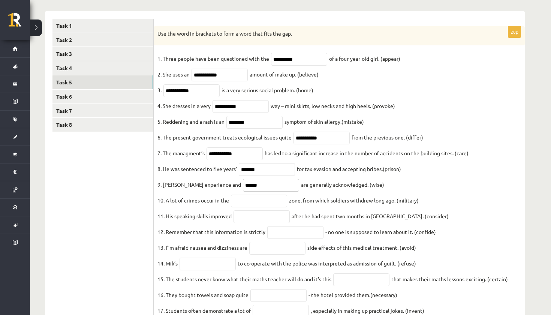
scroll to position [117, 0]
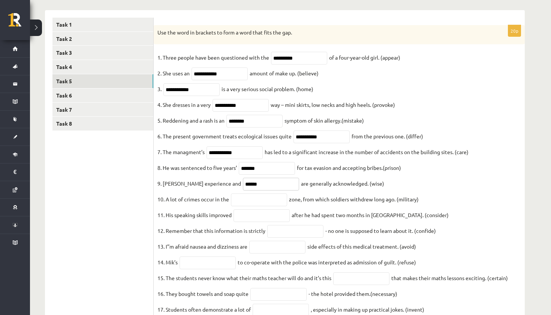
type input "******"
click at [260, 206] on input "text" at bounding box center [259, 199] width 56 height 13
type input "********"
click at [263, 222] on input "text" at bounding box center [261, 215] width 56 height 13
type input "**********"
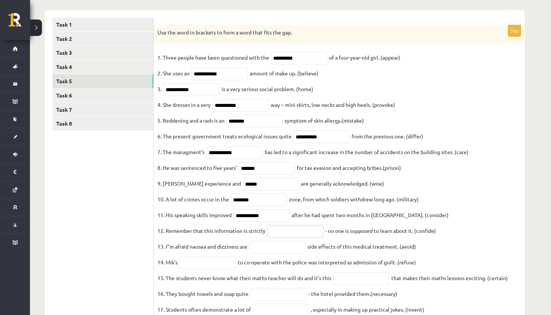
click at [298, 238] on input "text" at bounding box center [295, 231] width 56 height 13
click at [82, 65] on link "Task 4" at bounding box center [102, 67] width 101 height 14
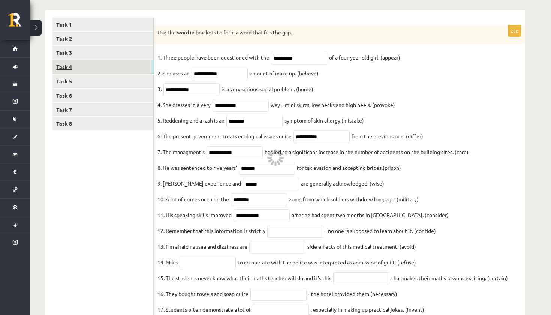
scroll to position [30, 0]
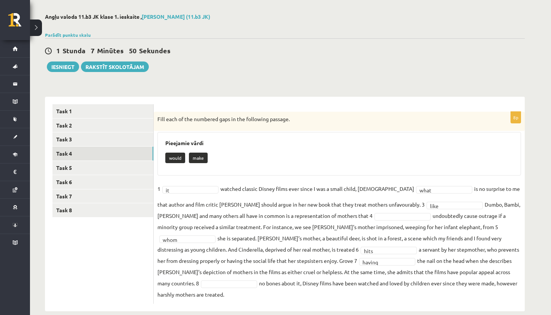
click at [103, 173] on ul "Task 1 Task 2 Task 3 Task 4 Task 5 Task 6 Task 7 Task 8" at bounding box center [102, 203] width 101 height 199
click at [101, 170] on link "Task 5" at bounding box center [102, 168] width 101 height 14
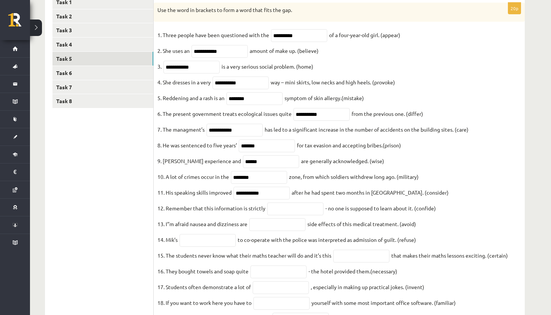
scroll to position [144, 0]
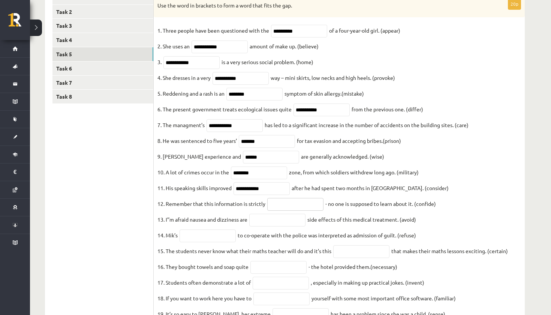
click at [279, 211] on input "text" at bounding box center [295, 204] width 56 height 13
type input "**********"
click at [274, 226] on input "text" at bounding box center [277, 220] width 56 height 13
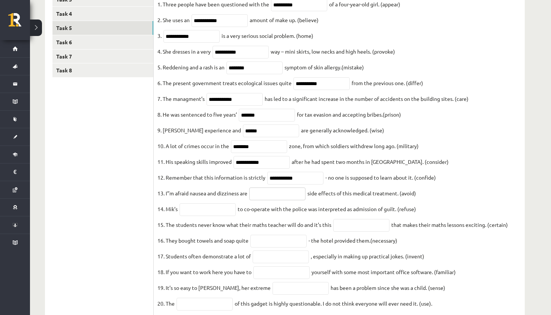
scroll to position [171, 0]
type input "**********"
click at [202, 215] on input "text" at bounding box center [208, 208] width 56 height 13
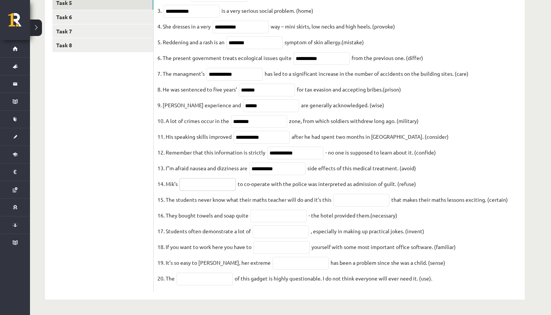
scroll to position [210, 0]
type input "*******"
click at [263, 210] on input "text" at bounding box center [278, 216] width 56 height 13
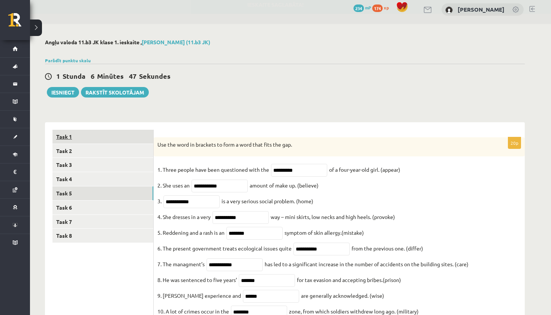
scroll to position [1, 0]
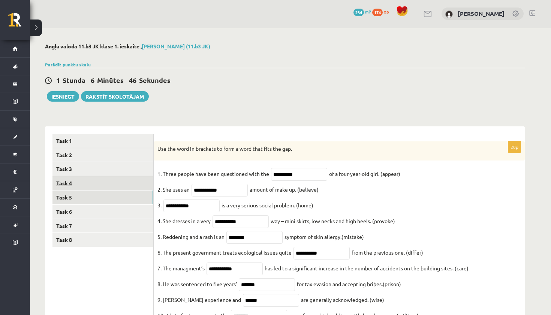
click at [103, 184] on link "Task 4" at bounding box center [102, 183] width 101 height 14
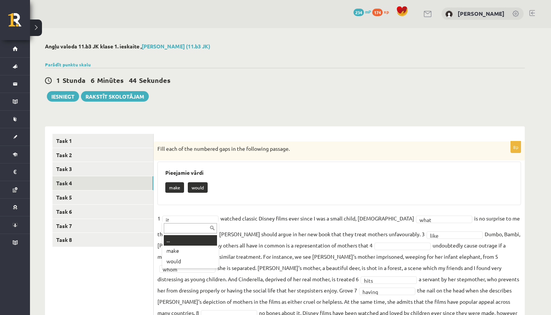
click at [214, 229] on input "text" at bounding box center [190, 228] width 53 height 10
type input "*"
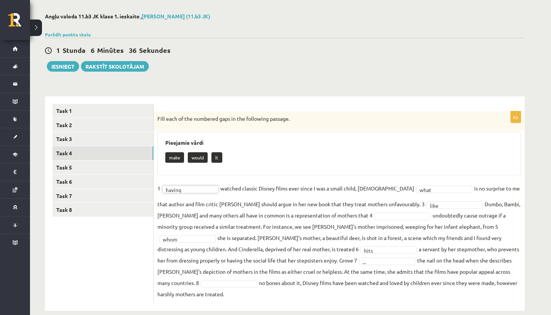
scroll to position [30, 0]
click at [120, 164] on link "Task 5" at bounding box center [102, 168] width 101 height 14
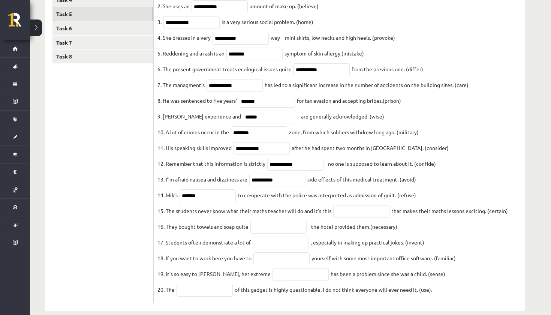
scroll to position [193, 0]
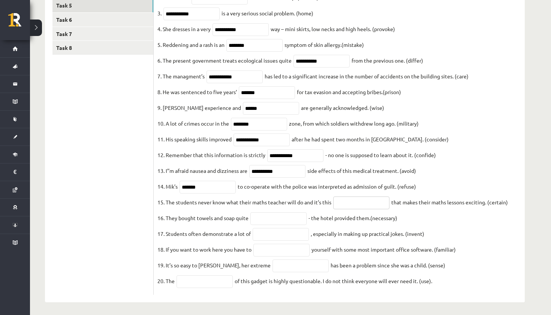
click at [347, 209] on input "text" at bounding box center [361, 202] width 56 height 13
type input "**********"
click at [280, 238] on fieldset "**********" at bounding box center [339, 133] width 364 height 315
click at [275, 225] on input "text" at bounding box center [278, 218] width 56 height 13
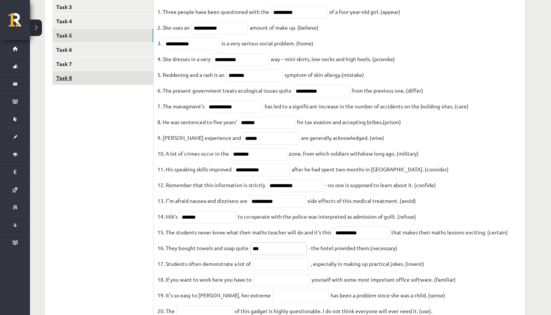
scroll to position [156, 0]
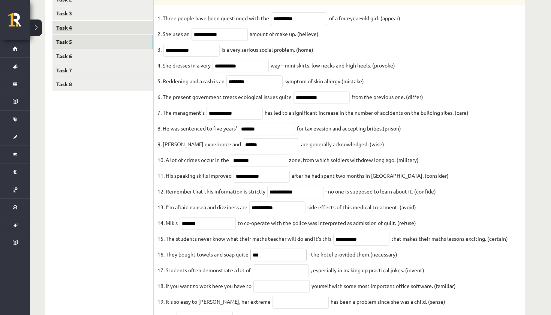
type input "***"
click at [101, 30] on link "Task 4" at bounding box center [102, 28] width 101 height 14
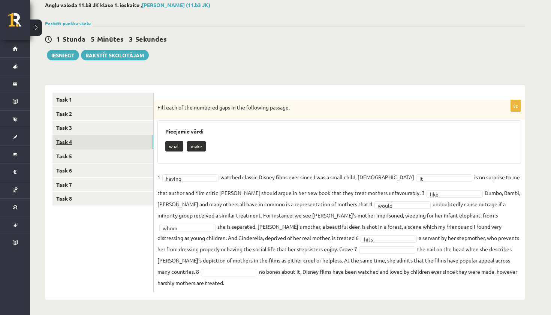
scroll to position [30, 0]
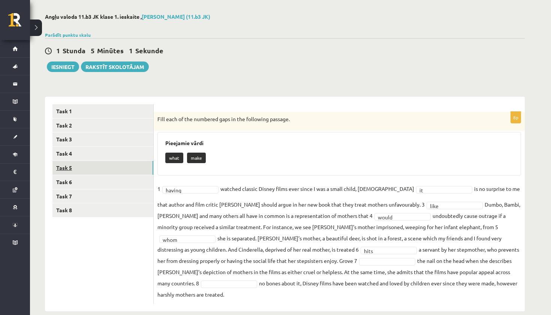
click at [79, 168] on link "Task 5" at bounding box center [102, 168] width 101 height 14
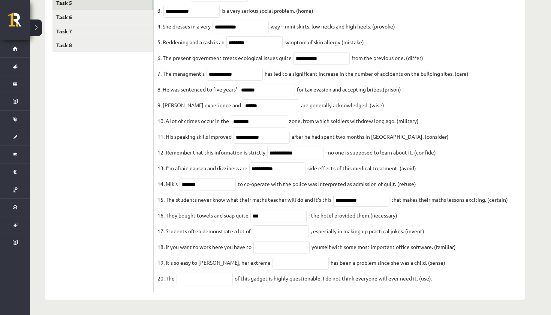
scroll to position [210, 0]
click at [273, 217] on input "***" at bounding box center [278, 216] width 56 height 13
type input "**********"
click at [270, 227] on input "text" at bounding box center [281, 231] width 56 height 13
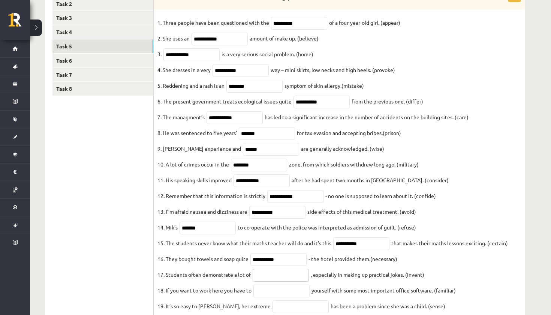
scroll to position [146, 0]
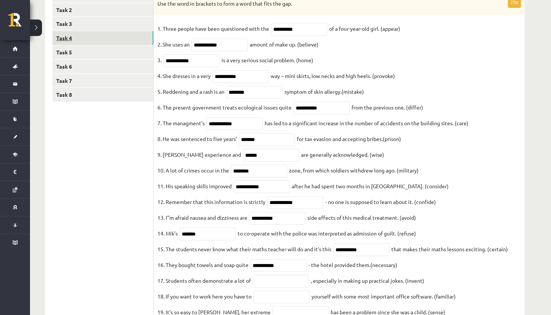
click at [91, 35] on link "Task 4" at bounding box center [102, 38] width 101 height 14
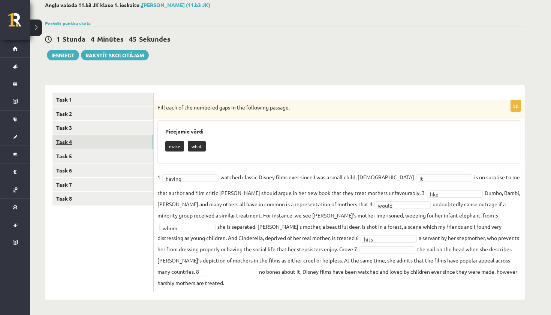
scroll to position [30, 0]
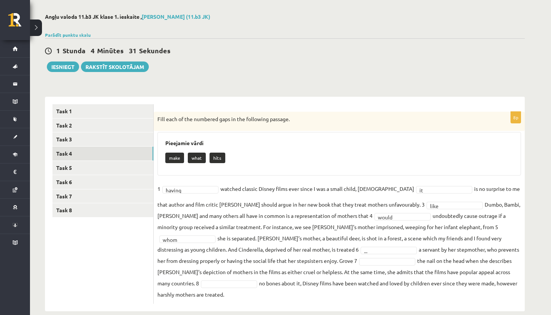
click at [249, 266] on fieldset "1 having ****** watched classic Disney films ever since I was a small child, 2 …" at bounding box center [339, 241] width 364 height 117
click at [390, 208] on div at bounding box center [401, 214] width 56 height 12
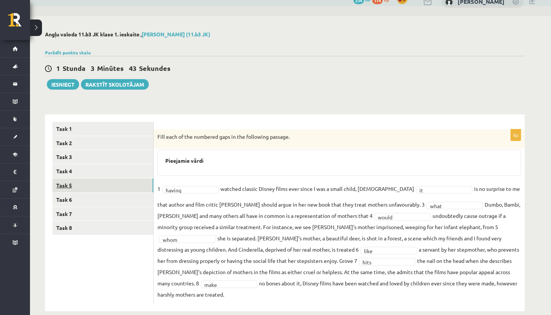
click at [82, 182] on link "Task 5" at bounding box center [102, 185] width 101 height 14
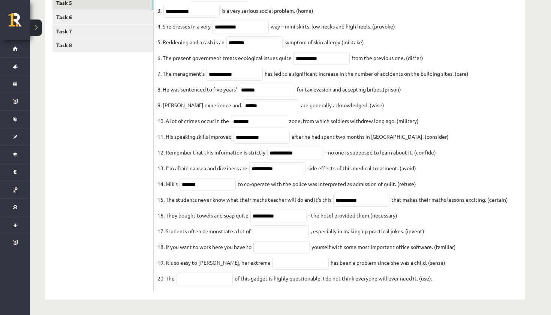
scroll to position [210, 0]
click at [267, 232] on input "text" at bounding box center [281, 231] width 56 height 13
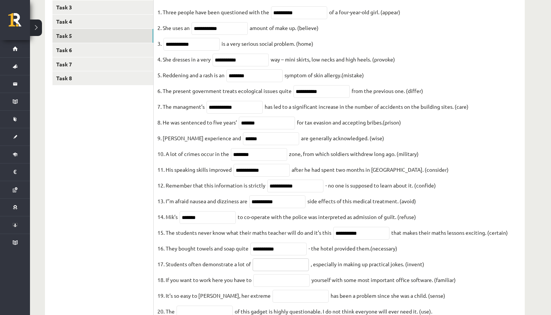
scroll to position [163, 0]
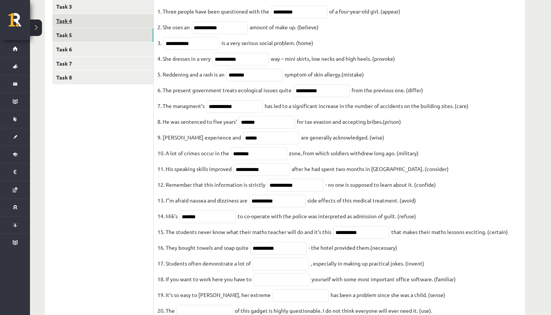
click at [99, 21] on link "Task 4" at bounding box center [102, 21] width 101 height 14
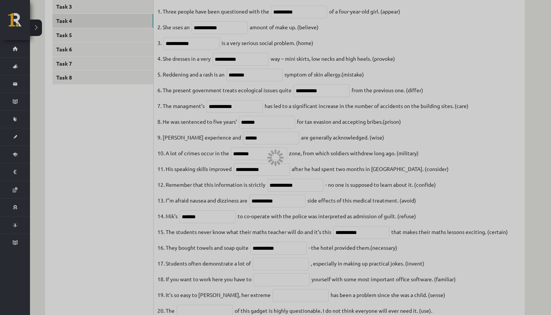
scroll to position [13, 0]
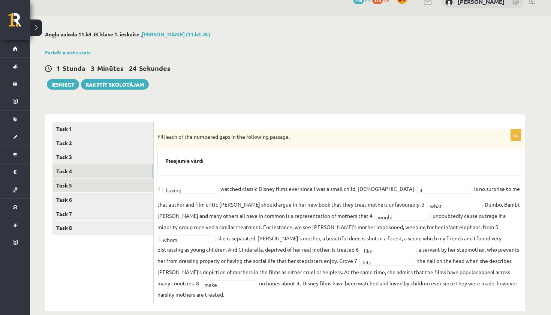
click at [121, 181] on link "Task 5" at bounding box center [102, 185] width 101 height 14
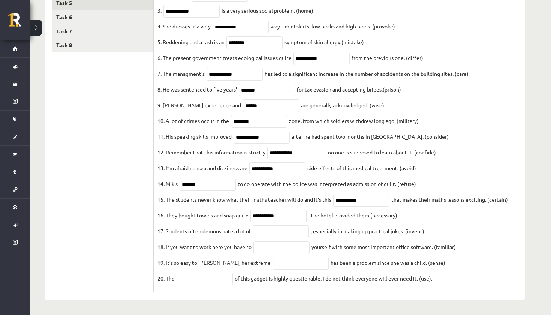
scroll to position [207, 0]
click at [264, 237] on input "text" at bounding box center [281, 231] width 56 height 13
type input "*"
type input "**********"
click at [277, 249] on input "text" at bounding box center [281, 247] width 56 height 13
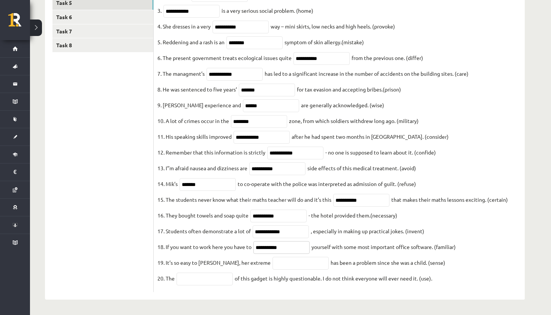
type input "**********"
click at [275, 269] on input "text" at bounding box center [300, 263] width 56 height 13
type input "**********"
click at [223, 281] on input "text" at bounding box center [205, 278] width 56 height 13
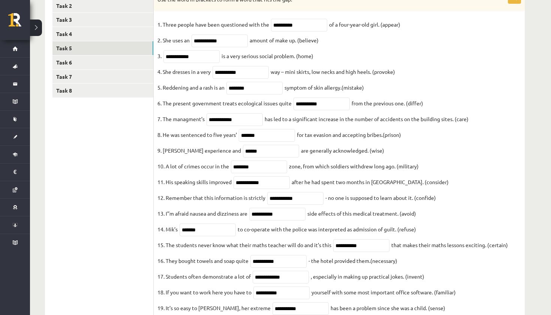
scroll to position [160, 0]
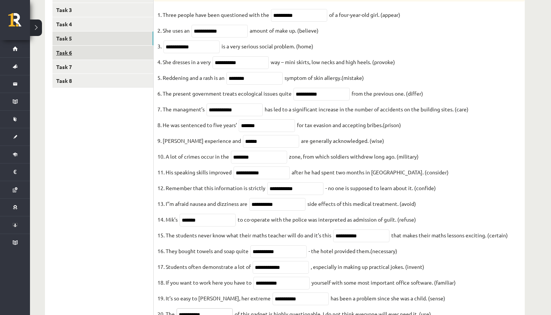
type input "**********"
click at [105, 50] on link "Task 6" at bounding box center [102, 53] width 101 height 14
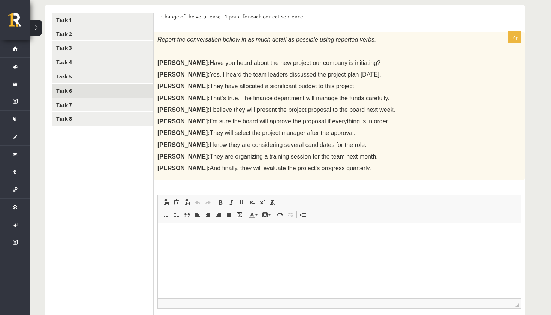
scroll to position [122, 0]
click at [132, 72] on link "Task 5" at bounding box center [102, 76] width 101 height 14
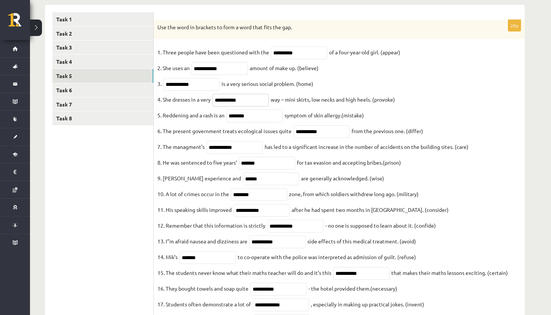
click at [249, 104] on input "**********" at bounding box center [241, 100] width 56 height 13
type input "**********"
click at [268, 166] on input "*******" at bounding box center [267, 163] width 56 height 13
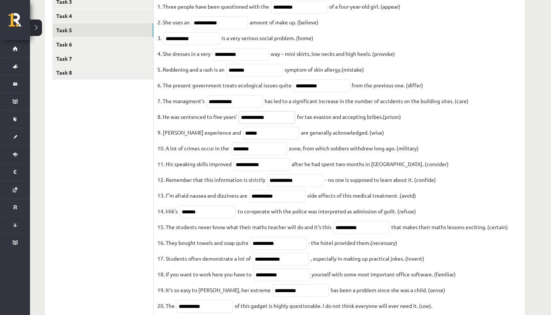
scroll to position [153, 0]
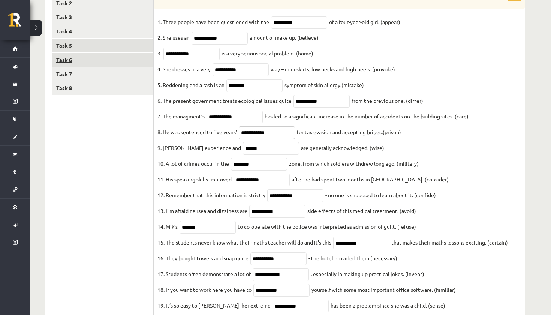
type input "**********"
click at [88, 56] on link "Task 6" at bounding box center [102, 60] width 101 height 14
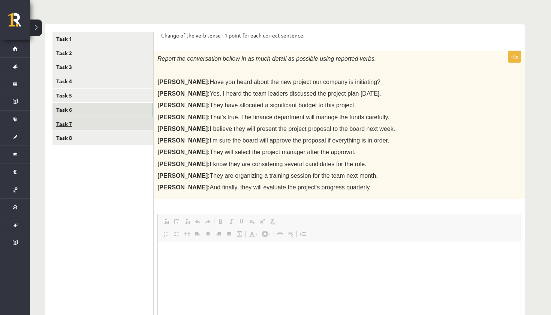
scroll to position [0, 0]
click at [95, 121] on link "Task 7" at bounding box center [102, 124] width 101 height 14
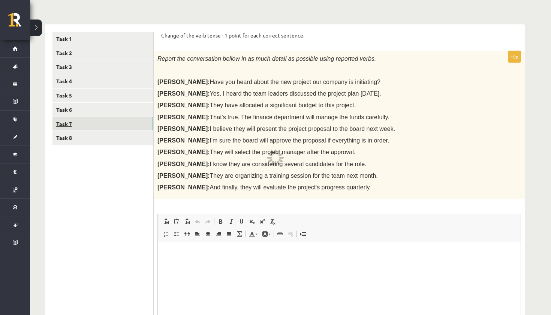
scroll to position [93, 0]
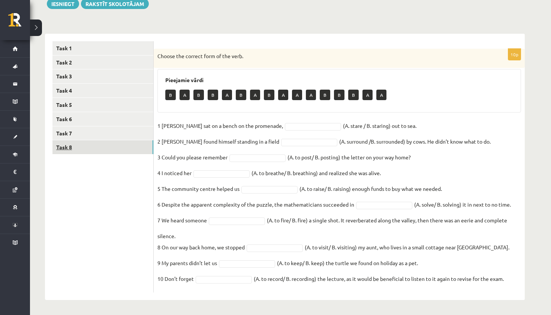
click at [100, 148] on link "Task 8" at bounding box center [102, 147] width 101 height 14
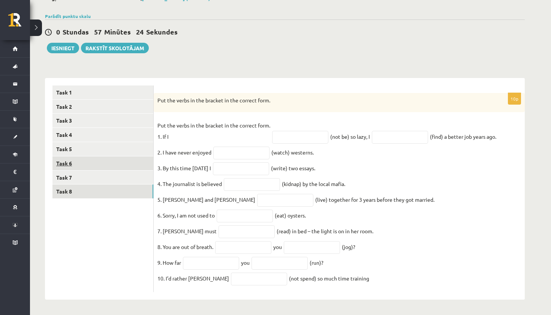
click at [96, 157] on link "Task 6" at bounding box center [102, 163] width 101 height 14
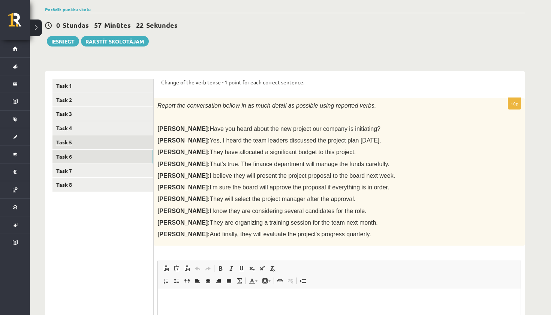
scroll to position [0, 0]
click at [89, 141] on link "Task 5" at bounding box center [102, 142] width 101 height 14
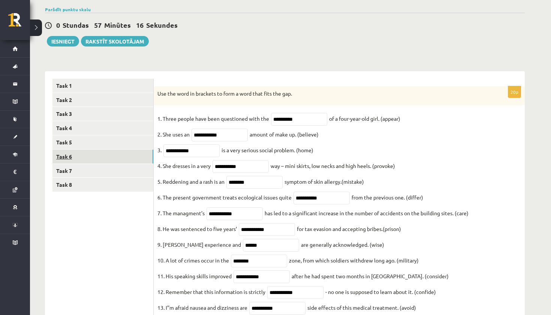
click at [130, 153] on link "Task 6" at bounding box center [102, 157] width 101 height 14
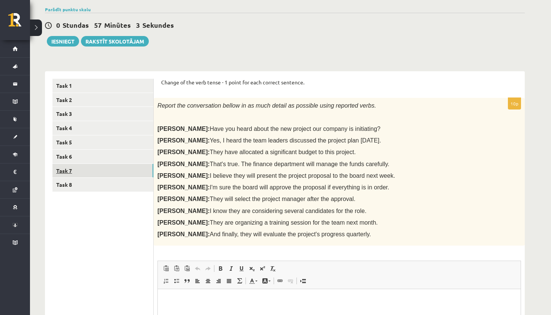
click at [85, 164] on link "Task 7" at bounding box center [102, 171] width 101 height 14
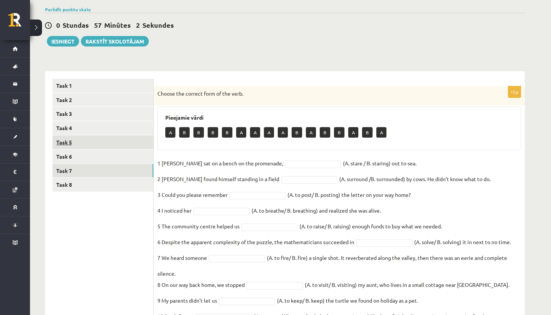
click at [101, 143] on link "Task 5" at bounding box center [102, 142] width 101 height 14
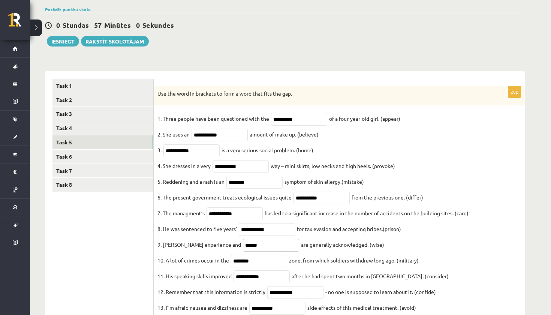
click at [259, 248] on input "******" at bounding box center [271, 245] width 56 height 13
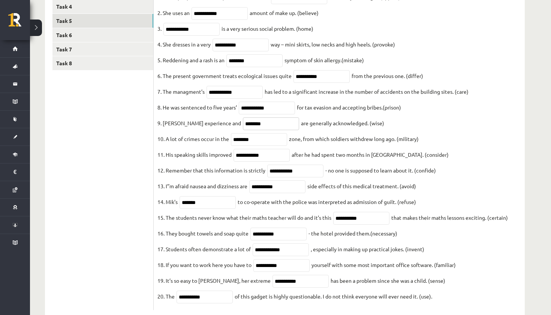
scroll to position [177, 0]
type input "********"
click at [267, 193] on input "**********" at bounding box center [277, 186] width 56 height 13
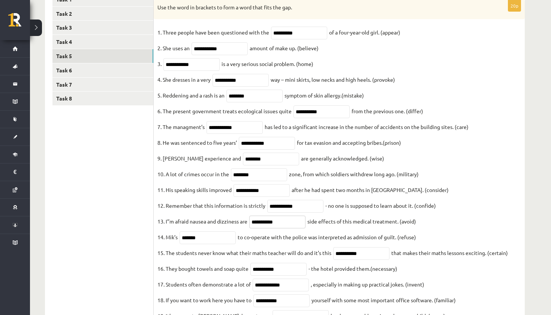
scroll to position [141, 0]
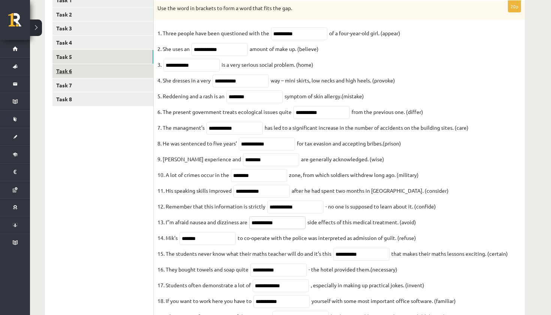
type input "**********"
click at [111, 72] on link "Task 6" at bounding box center [102, 71] width 101 height 14
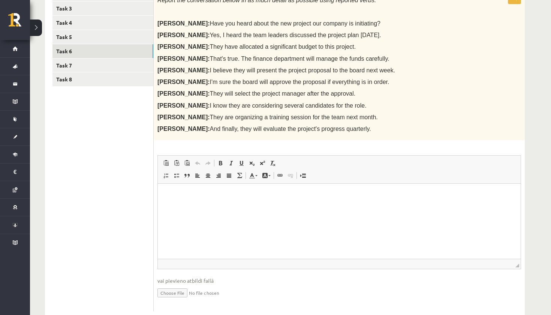
scroll to position [172, 0]
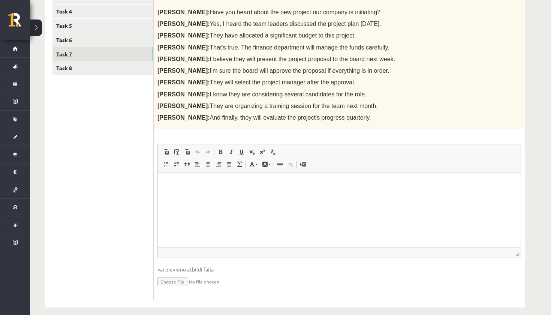
click at [109, 52] on link "Task 7" at bounding box center [102, 54] width 101 height 14
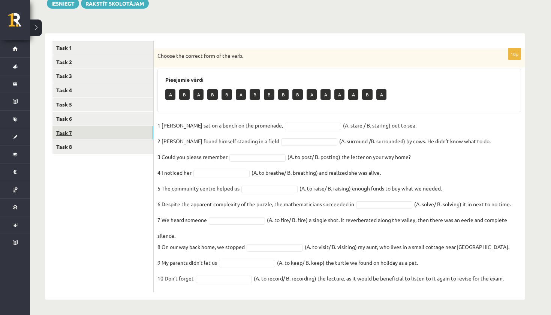
scroll to position [93, 0]
click at [221, 178] on fieldset "1 Jill sat on a bench on the promenade, B * (A. stare / B. staring) out to sea.…" at bounding box center [339, 204] width 364 height 169
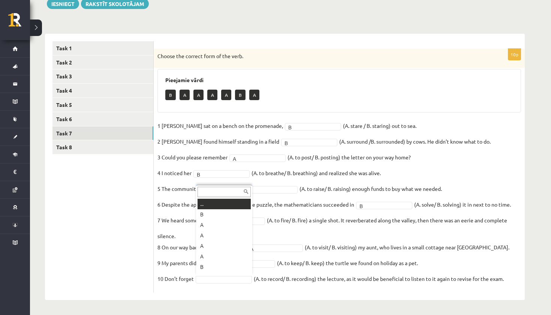
scroll to position [9, 0]
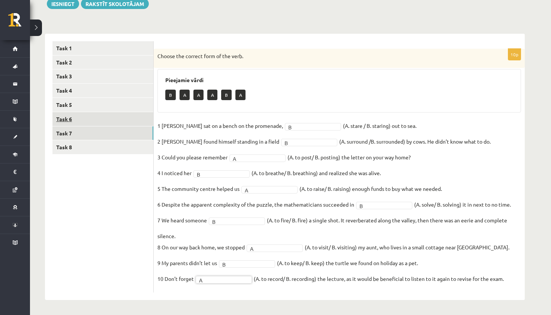
click at [95, 120] on link "Task 6" at bounding box center [102, 119] width 101 height 14
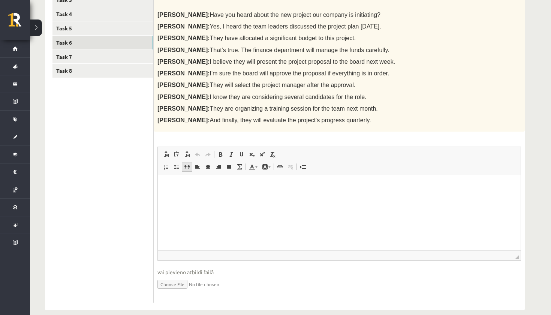
scroll to position [174, 0]
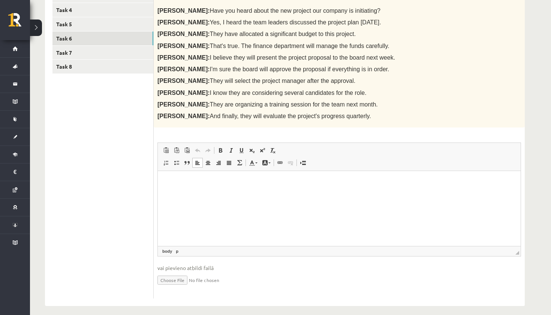
click at [191, 194] on html at bounding box center [339, 182] width 363 height 23
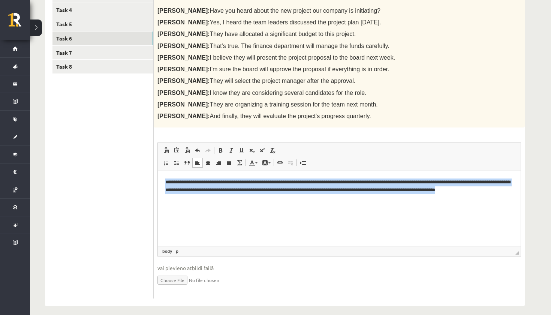
drag, startPoint x: 214, startPoint y: 198, endPoint x: 162, endPoint y: 179, distance: 54.9
click at [162, 179] on html "**********" at bounding box center [339, 189] width 363 height 37
copy p "**********"
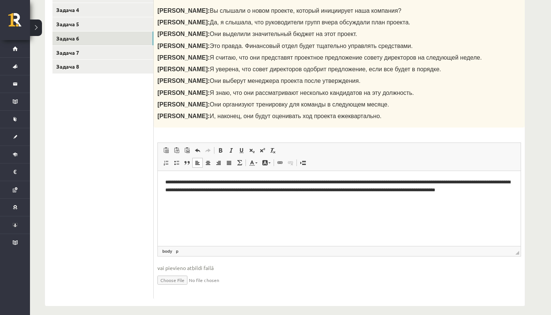
click at [248, 208] on html "**********" at bounding box center [339, 189] width 363 height 37
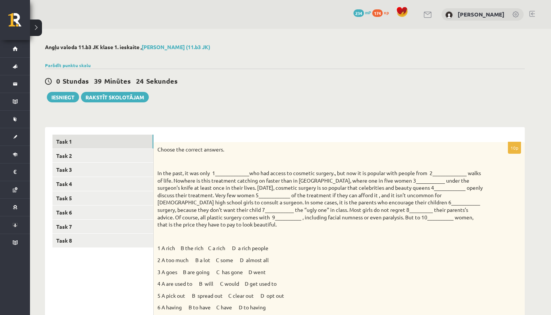
scroll to position [174, 0]
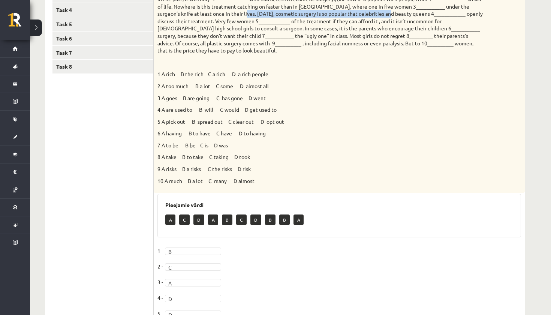
click at [236, 13] on p "In the past, it was only 1_____________who had access to cosmetic surgery., but…" at bounding box center [320, 25] width 326 height 59
click at [114, 55] on link "Task 7" at bounding box center [102, 53] width 101 height 14
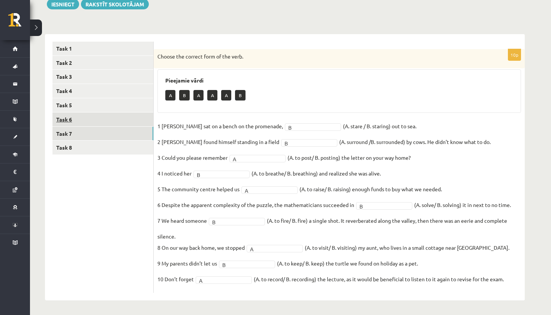
click at [105, 114] on link "Task 6" at bounding box center [102, 119] width 101 height 14
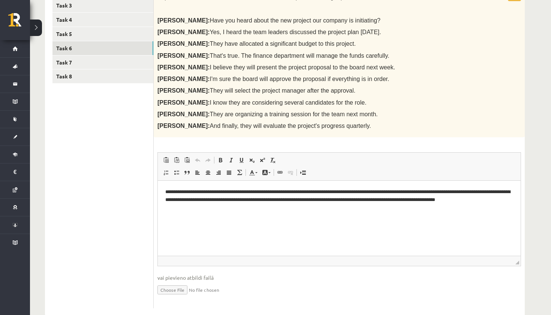
scroll to position [164, 0]
click at [215, 206] on p "**********" at bounding box center [339, 199] width 348 height 22
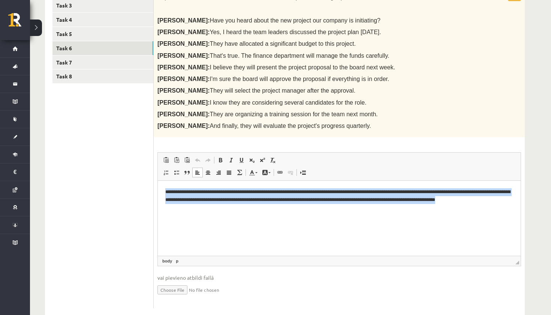
drag, startPoint x: 215, startPoint y: 206, endPoint x: 162, endPoint y: 187, distance: 56.4
click at [162, 187] on html "**********" at bounding box center [339, 199] width 363 height 37
copy p "**********"
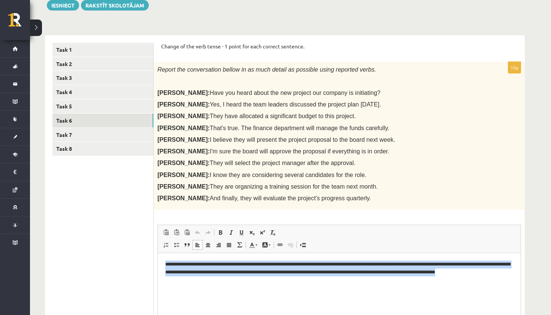
scroll to position [93, 0]
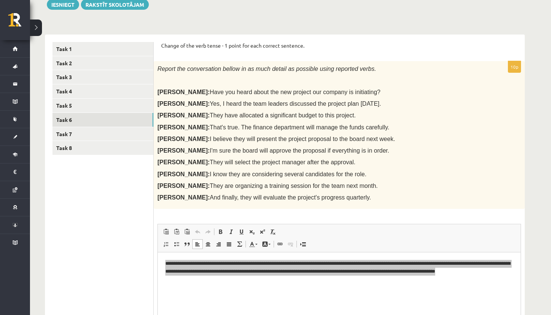
drag, startPoint x: 177, startPoint y: 92, endPoint x: 339, endPoint y: 200, distance: 195.1
click at [339, 200] on div "Report the conversation bellow in as much detail as possible using reported ver…" at bounding box center [339, 135] width 371 height 148
copy div "Have you heard about the new project our company is initiating? [PERSON_NAME]: …"
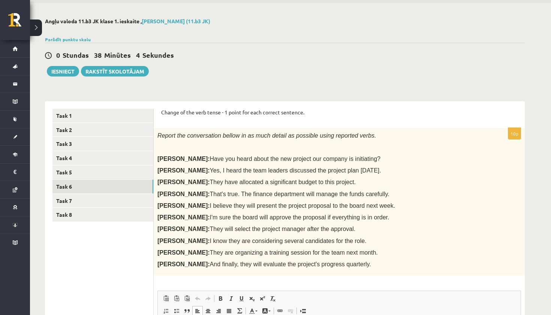
scroll to position [28, 0]
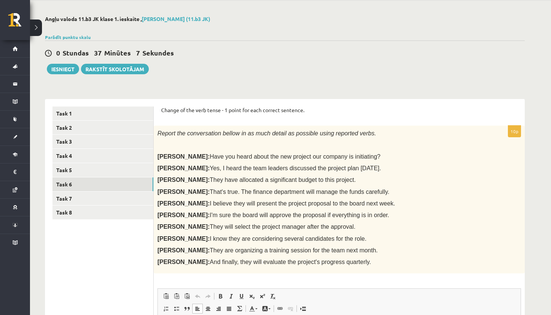
click at [298, 285] on div "10p Report the conversation bellow in as much detail as possible using reported…" at bounding box center [339, 285] width 371 height 319
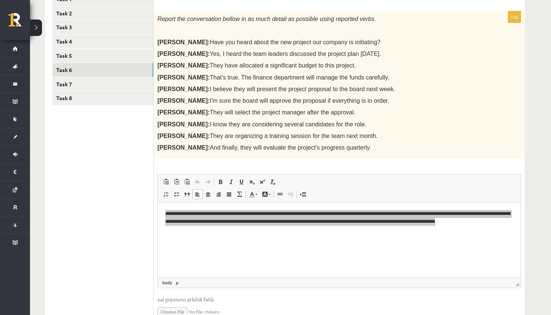
scroll to position [141, 0]
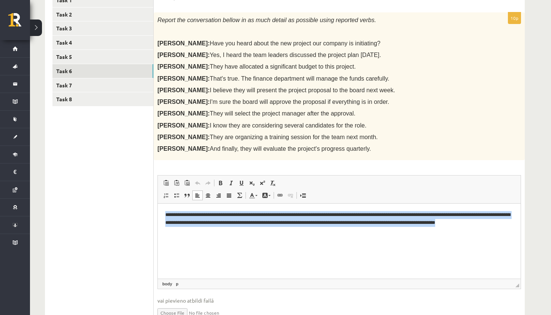
click at [230, 238] on html "**********" at bounding box center [339, 222] width 363 height 37
drag, startPoint x: 219, startPoint y: 233, endPoint x: 156, endPoint y: 212, distance: 66.1
click at [158, 212] on html "**********" at bounding box center [339, 222] width 363 height 37
copy p "**********"
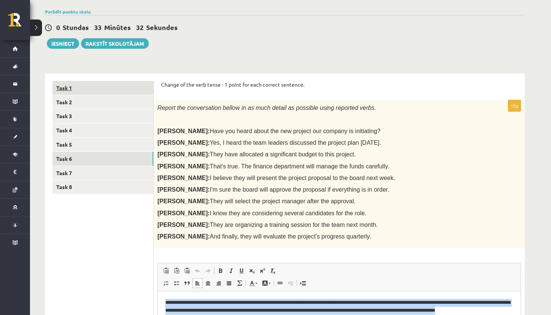
scroll to position [86, 0]
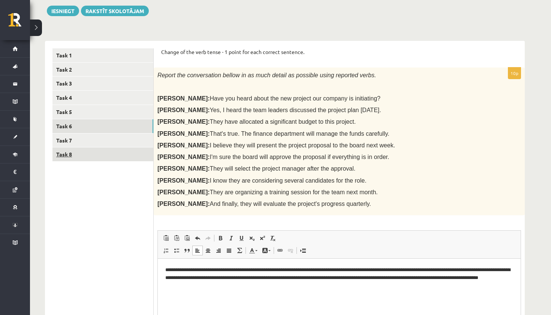
click at [115, 153] on link "Task 8" at bounding box center [102, 154] width 101 height 14
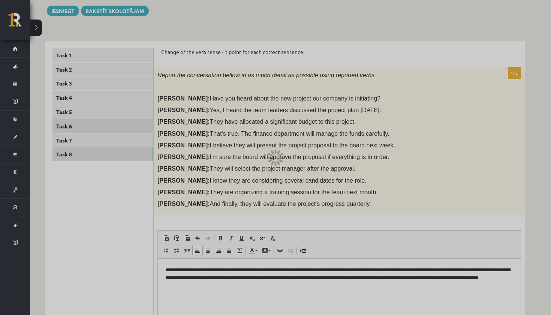
scroll to position [56, 0]
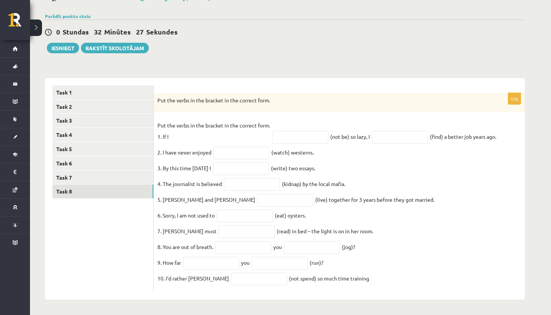
click at [211, 129] on p "Put the verbs in the bracket in the correct form. 1. If I" at bounding box center [213, 131] width 113 height 22
click at [255, 149] on input "text" at bounding box center [241, 153] width 56 height 13
type input "********"
click at [243, 164] on input "text" at bounding box center [241, 168] width 56 height 13
type input "*********"
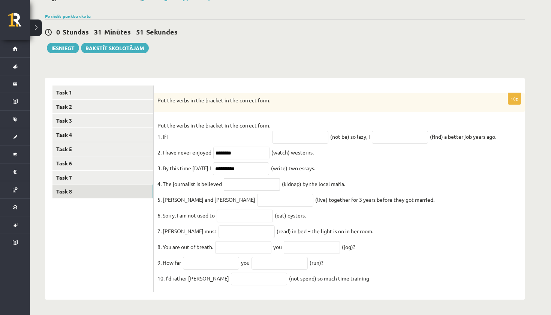
click at [253, 180] on input "text" at bounding box center [252, 184] width 56 height 13
type input "**********"
click at [257, 197] on input "text" at bounding box center [285, 200] width 56 height 13
type input "*********"
click at [246, 215] on input "text" at bounding box center [245, 216] width 56 height 13
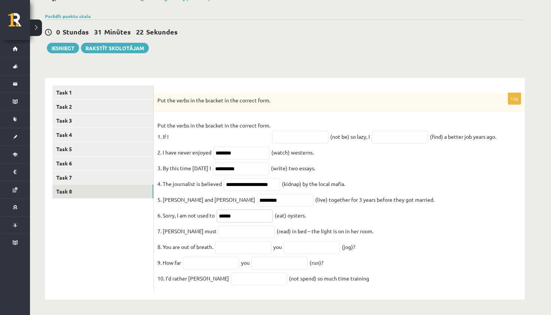
type input "******"
click at [224, 227] on input "text" at bounding box center [246, 231] width 56 height 13
type input "**********"
click at [231, 248] on input "text" at bounding box center [243, 247] width 56 height 13
type input "****"
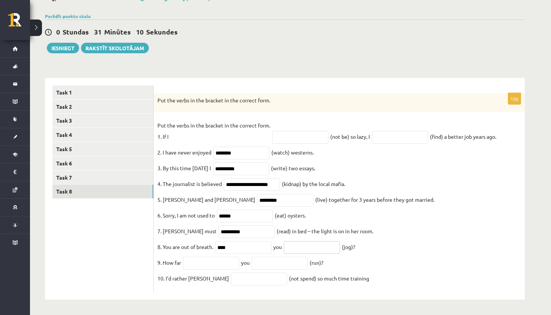
click at [302, 244] on input "text" at bounding box center [312, 247] width 56 height 13
click at [207, 263] on input "text" at bounding box center [211, 263] width 56 height 13
type input "****"
click at [273, 261] on input "text" at bounding box center [279, 263] width 56 height 13
type input "***"
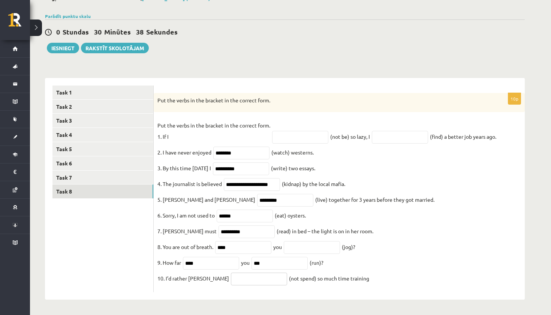
click at [256, 279] on input "text" at bounding box center [259, 278] width 56 height 13
type input "**********"
click at [281, 131] on input "text" at bounding box center [300, 137] width 56 height 13
click at [308, 242] on input "text" at bounding box center [312, 247] width 56 height 13
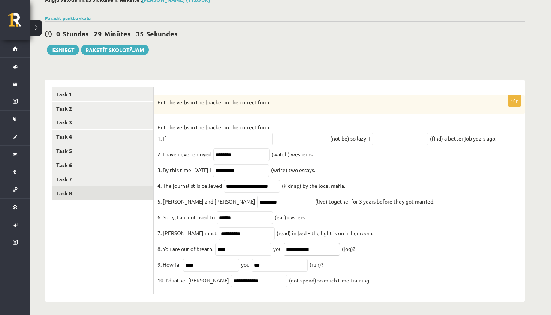
scroll to position [46, 0]
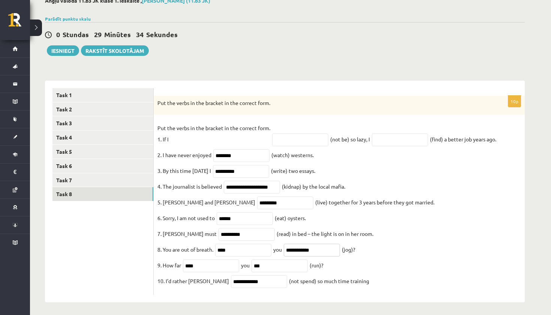
type input "**********"
click at [294, 141] on input "text" at bounding box center [300, 139] width 56 height 13
type input "**********"
click at [391, 135] on input "text" at bounding box center [400, 139] width 56 height 13
type input "**********"
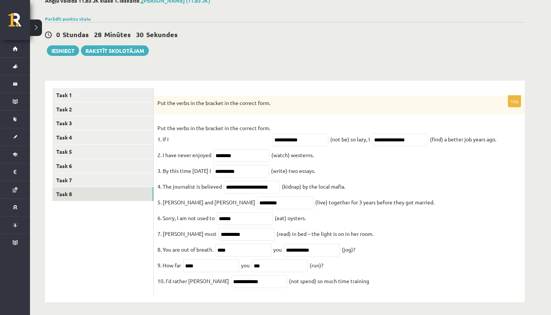
click at [451, 157] on fieldset "**********" at bounding box center [339, 206] width 364 height 169
click at [127, 164] on link "Task 6" at bounding box center [102, 166] width 101 height 14
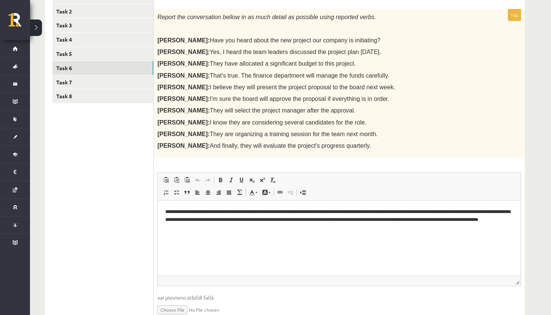
scroll to position [145, 0]
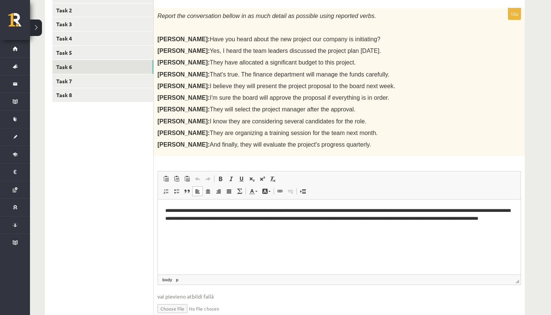
click at [167, 211] on p "**********" at bounding box center [339, 218] width 348 height 22
click at [165, 210] on html "**********" at bounding box center [339, 217] width 363 height 37
click at [247, 226] on p "**********" at bounding box center [339, 218] width 348 height 22
click at [367, 219] on p "**********" at bounding box center [339, 218] width 348 height 22
click at [366, 219] on p "**********" at bounding box center [339, 218] width 348 height 22
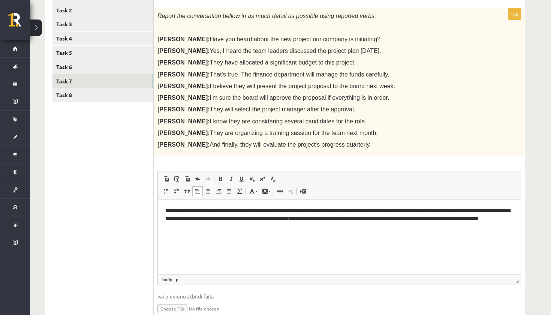
click at [121, 77] on link "Task 7" at bounding box center [102, 81] width 101 height 14
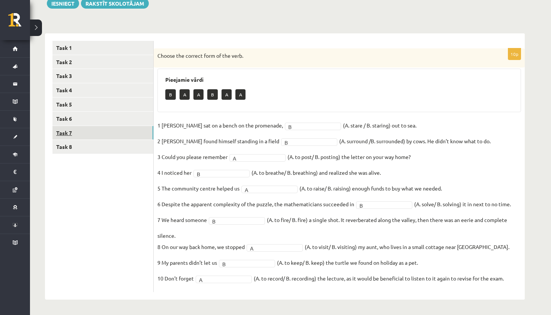
scroll to position [93, 0]
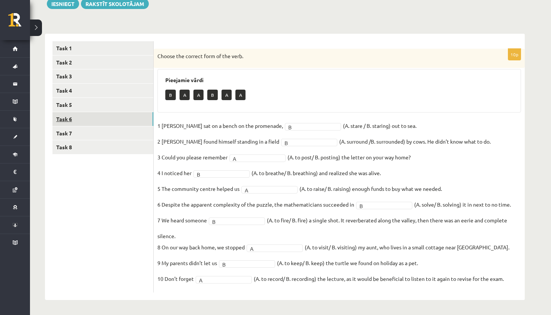
click at [111, 121] on link "Task 6" at bounding box center [102, 119] width 101 height 14
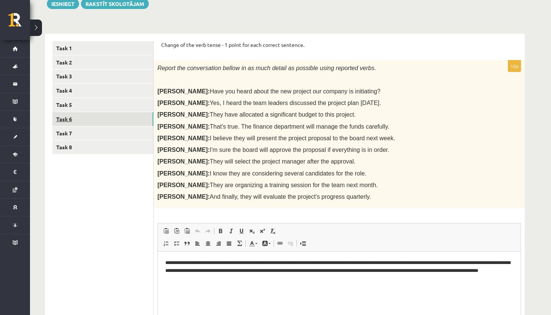
scroll to position [0, 0]
click at [103, 133] on link "Task 7" at bounding box center [102, 133] width 101 height 14
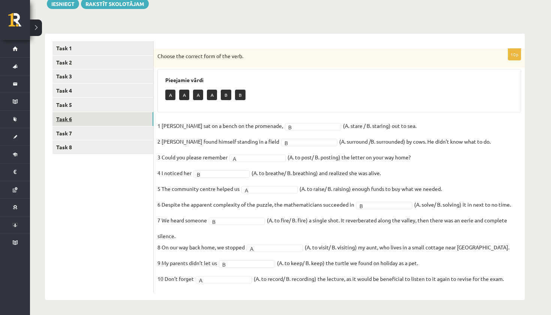
click at [100, 120] on link "Task 6" at bounding box center [102, 119] width 101 height 14
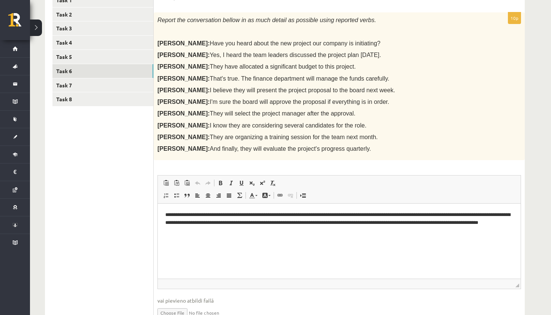
scroll to position [150, 0]
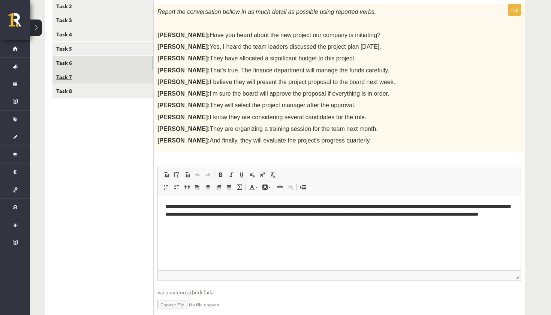
click at [94, 73] on link "Task 7" at bounding box center [102, 77] width 101 height 14
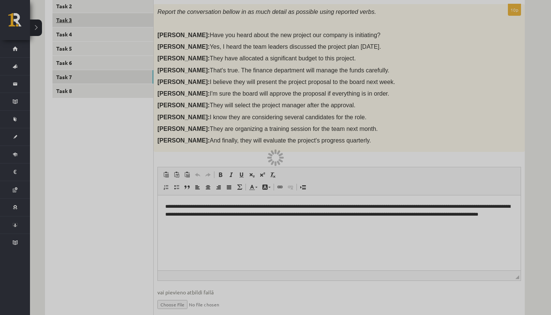
scroll to position [93, 0]
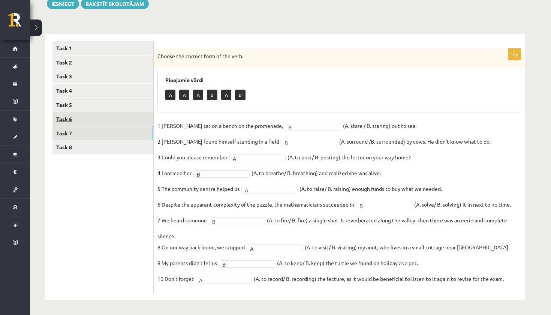
click at [88, 117] on link "Task 6" at bounding box center [102, 119] width 101 height 14
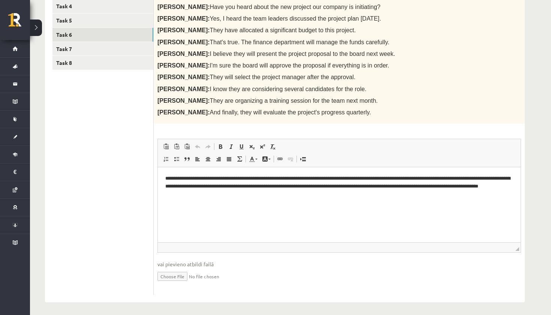
scroll to position [177, 0]
click at [182, 274] on input "file" at bounding box center [339, 275] width 364 height 15
type input "**********"
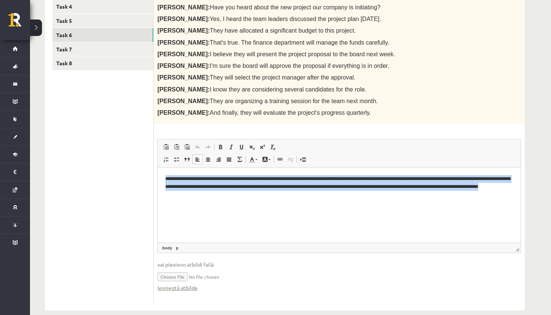
drag, startPoint x: 248, startPoint y: 194, endPoint x: 165, endPoint y: 178, distance: 85.0
click at [165, 178] on html "**********" at bounding box center [339, 193] width 363 height 50
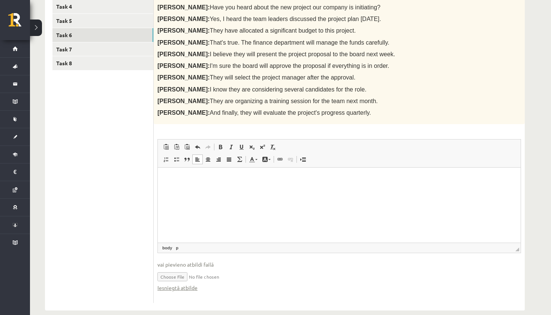
click at [214, 272] on input "file" at bounding box center [339, 275] width 364 height 15
click at [169, 284] on link "Iesniegtā atbilde" at bounding box center [177, 288] width 40 height 8
click at [183, 245] on span at bounding box center [183, 247] width 4 height 7
click at [178, 245] on link "p" at bounding box center [177, 247] width 6 height 7
drag, startPoint x: 165, startPoint y: 179, endPoint x: 275, endPoint y: 220, distance: 116.9
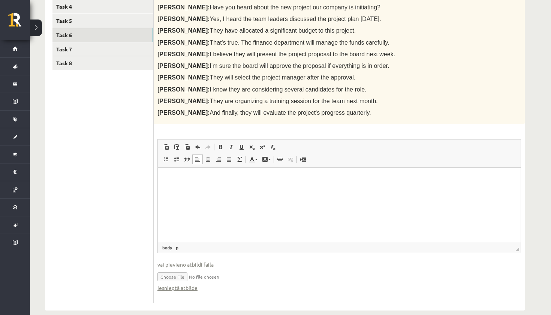
click at [275, 190] on html at bounding box center [339, 179] width 363 height 22
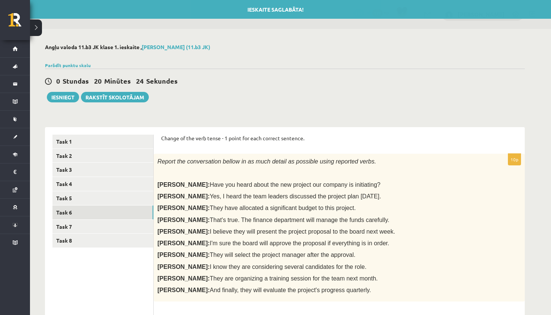
scroll to position [0, 0]
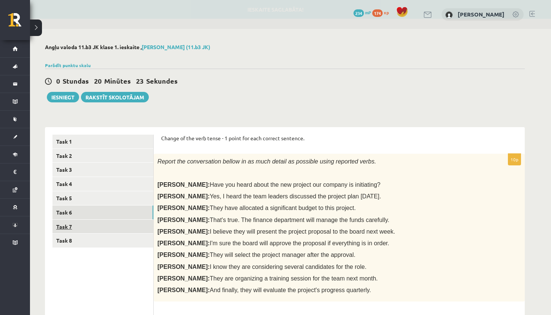
click at [100, 225] on link "Task 7" at bounding box center [102, 227] width 101 height 14
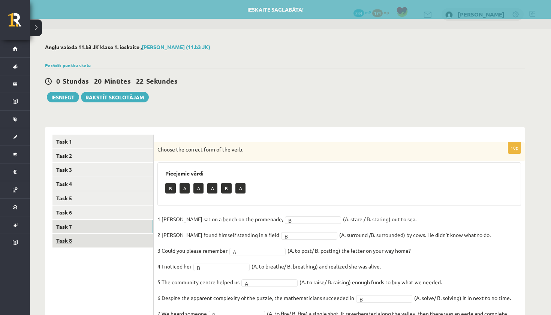
click at [102, 237] on link "Task 8" at bounding box center [102, 240] width 101 height 14
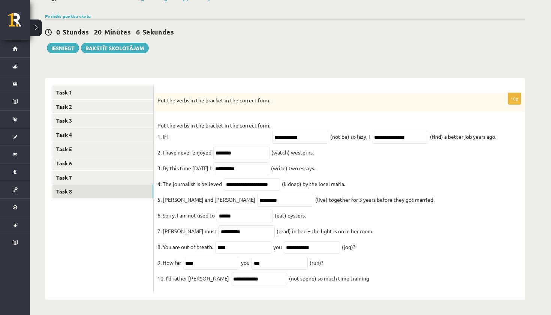
scroll to position [56, 0]
click at [99, 171] on link "Task 7" at bounding box center [102, 178] width 101 height 14
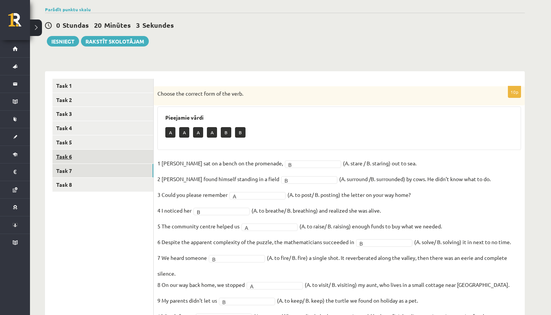
click at [95, 159] on link "Task 6" at bounding box center [102, 157] width 101 height 14
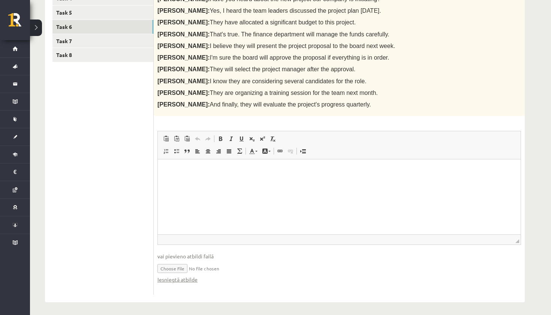
scroll to position [185, 0]
click at [179, 278] on link "Iesniegtā atbilde" at bounding box center [177, 280] width 40 height 8
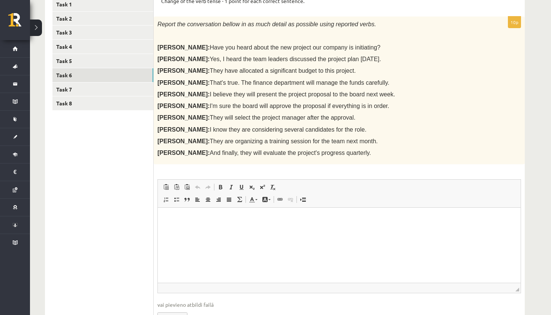
scroll to position [133, 0]
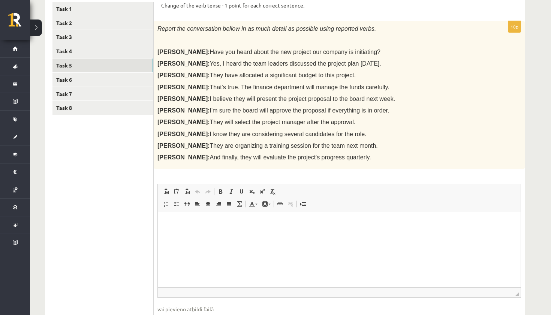
click at [94, 66] on link "Task 5" at bounding box center [102, 65] width 101 height 14
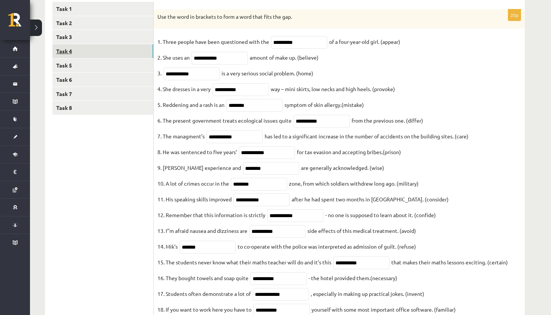
click at [89, 52] on link "Task 4" at bounding box center [102, 51] width 101 height 14
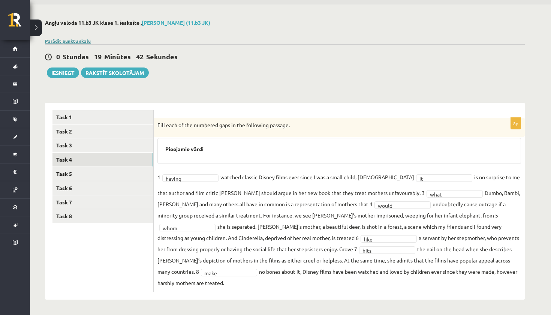
scroll to position [13, 0]
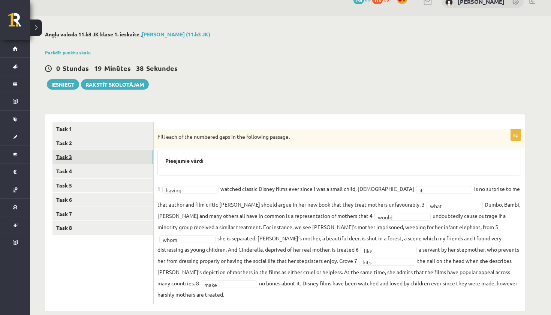
click at [99, 160] on link "Task 3" at bounding box center [102, 157] width 101 height 14
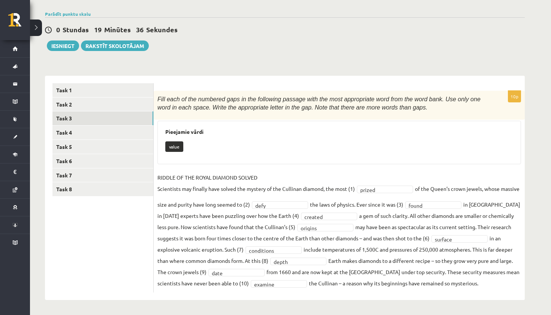
scroll to position [51, 0]
click at [93, 102] on link "Task 2" at bounding box center [102, 105] width 101 height 14
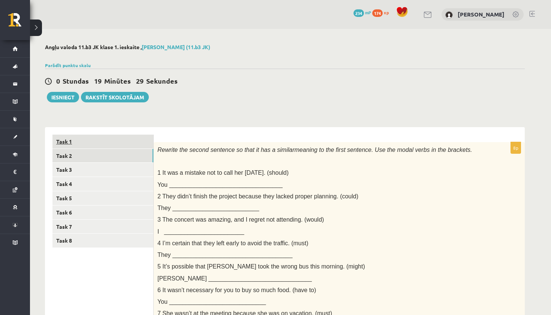
scroll to position [0, 0]
click at [87, 140] on link "Task 1" at bounding box center [102, 142] width 101 height 14
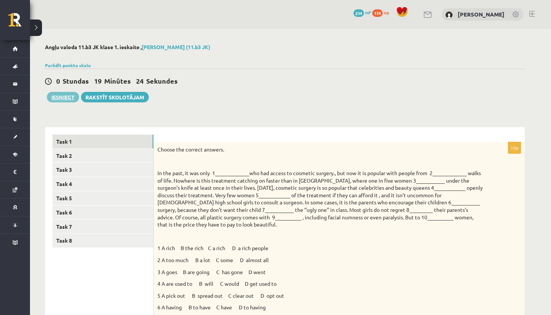
click at [59, 97] on button "Iesniegt" at bounding box center [63, 97] width 32 height 10
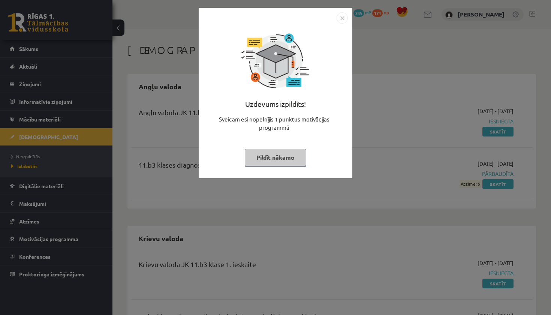
click at [292, 159] on button "Pildīt nākamo" at bounding box center [275, 157] width 61 height 17
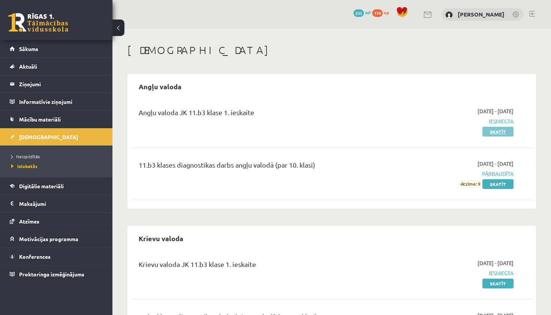
click at [502, 131] on link "Skatīt" at bounding box center [497, 132] width 31 height 10
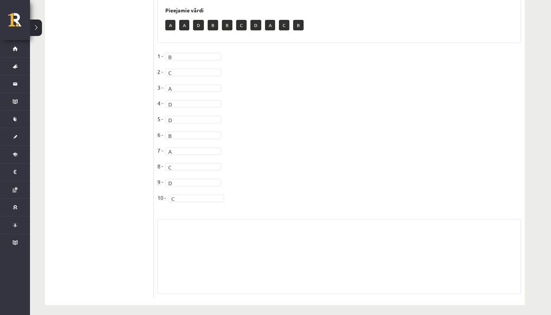
scroll to position [351, 0]
click at [258, 240] on div "Skolotāja pielikums" at bounding box center [339, 258] width 364 height 75
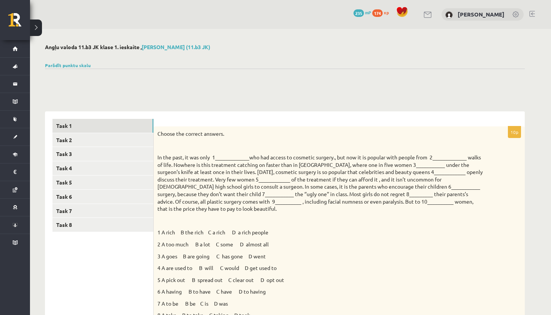
scroll to position [0, 0]
click at [34, 27] on button at bounding box center [36, 27] width 12 height 16
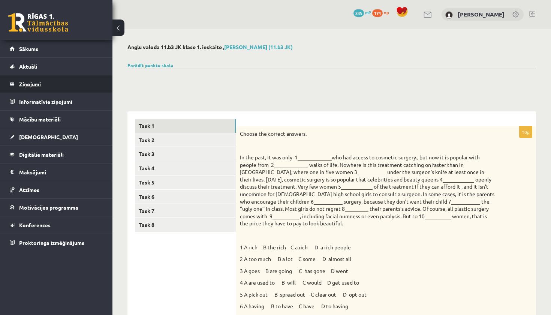
click at [64, 88] on legend "Ziņojumi 0" at bounding box center [61, 83] width 84 height 17
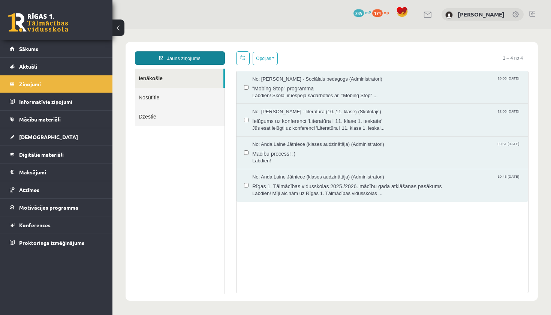
click at [190, 57] on link "Jauns ziņojums" at bounding box center [180, 57] width 90 height 13
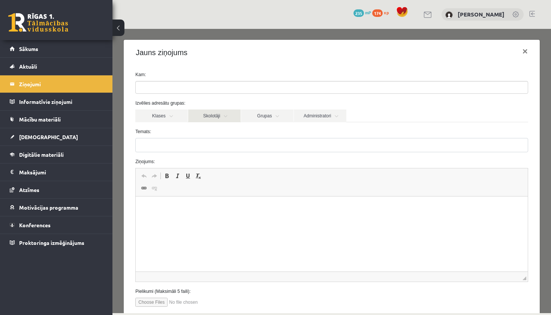
click at [213, 117] on link "Skolotāji" at bounding box center [214, 115] width 52 height 13
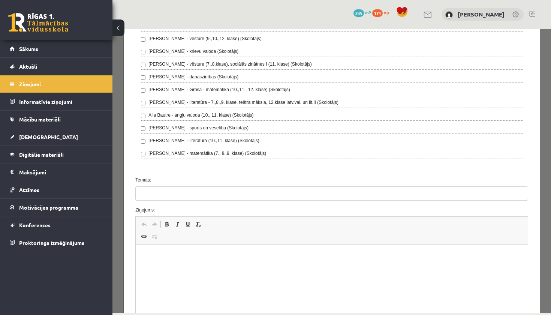
scroll to position [147, 0]
